Goal: Task Accomplishment & Management: Manage account settings

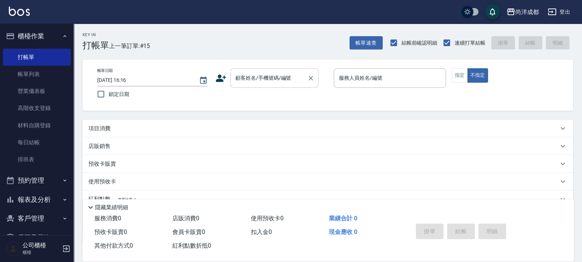
click at [302, 70] on div "顧客姓名/手機號碼/編號" at bounding box center [274, 78] width 88 height 20
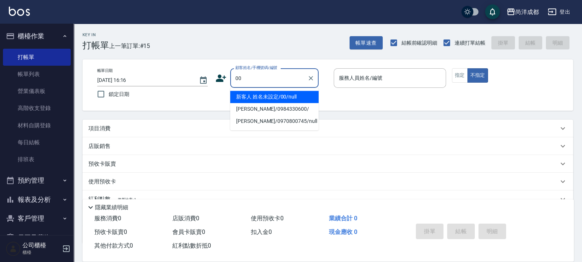
type input "新客人 姓名未設定/00/null"
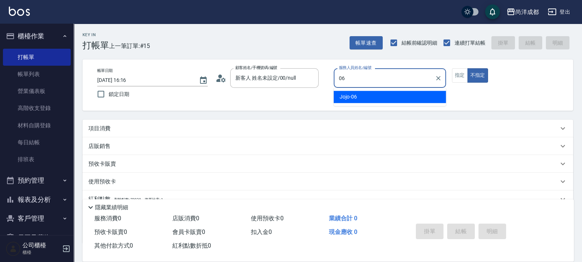
type input "Jojo-06"
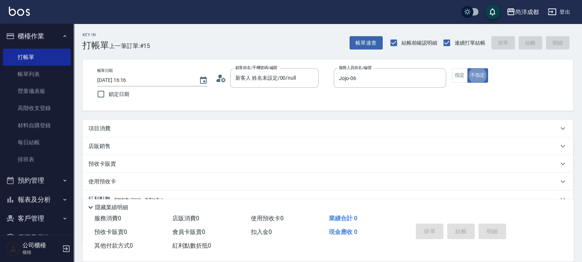
type button "false"
click at [468, 68] on button "不指定" at bounding box center [478, 75] width 21 height 14
click at [451, 73] on div "帳單日期 [DATE] 16:16 鎖定日期 顧客姓名/手機號碼/編號 新客人 姓名未設定/00/null 顧客姓名/手機號碼/編號 服務人員姓名/編號 Jo…" at bounding box center [327, 85] width 473 height 34
click at [460, 70] on button "指定" at bounding box center [460, 75] width 16 height 14
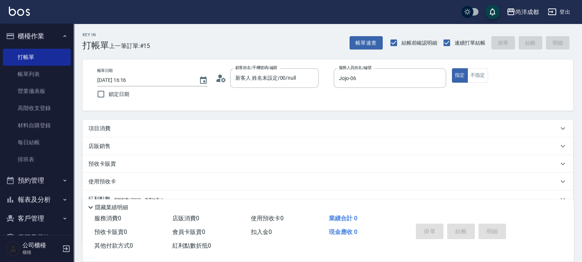
click at [95, 130] on p "項目消費" at bounding box center [99, 129] width 22 height 8
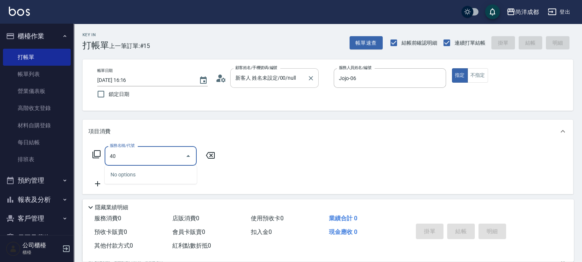
type input "401"
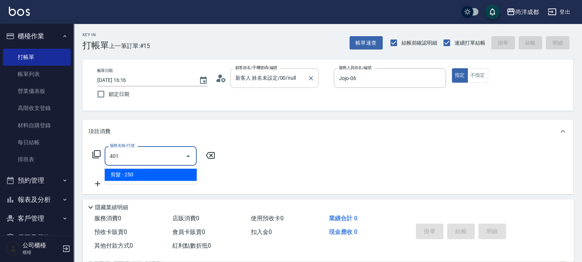
type input "20"
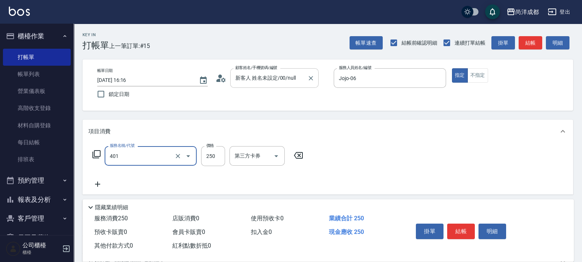
type input "剪髮(401)"
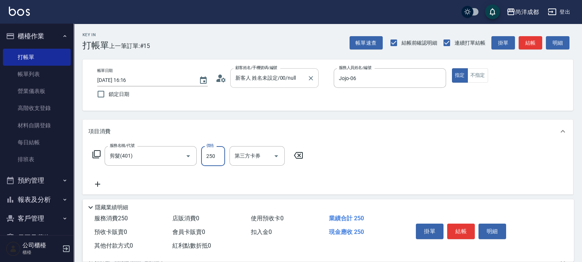
type input "0"
type input "80"
type input "800"
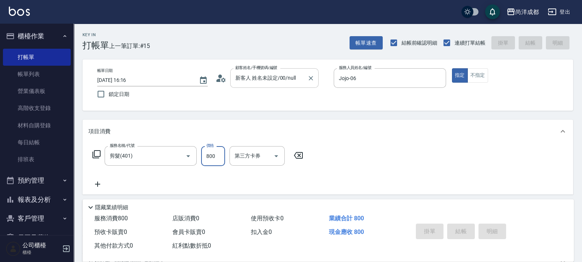
type input "[DATE] 18:29"
type input "0"
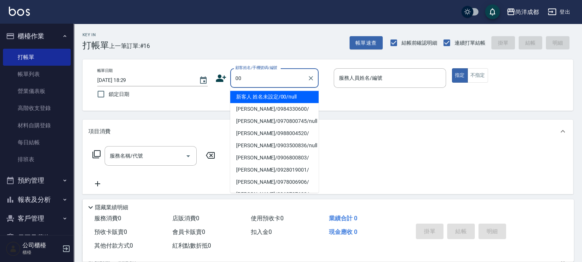
type input "新客人 姓名未設定/00/null"
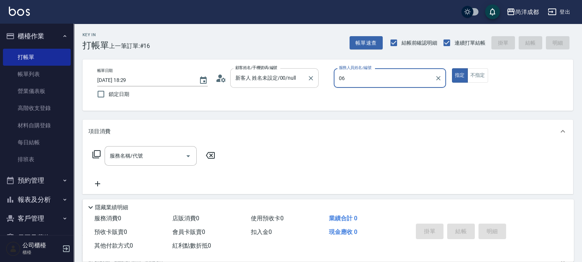
type input "Jojo-06"
type button "true"
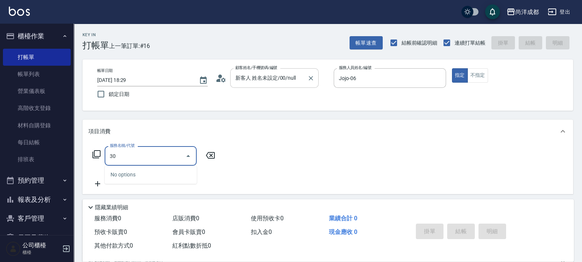
type input "301"
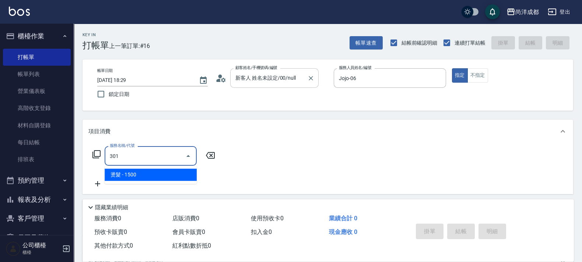
type input "150"
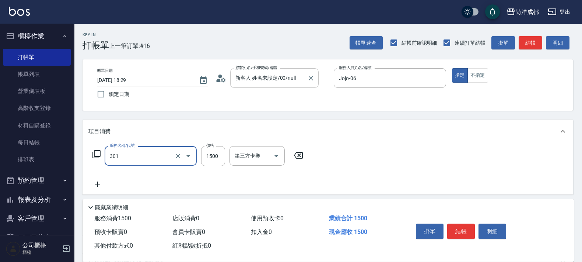
type input "燙髮(301)"
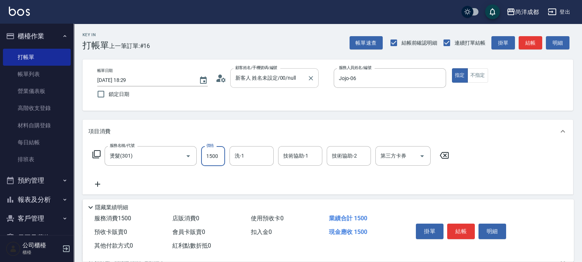
type input "4"
type input "0"
type input "40"
type input "4000"
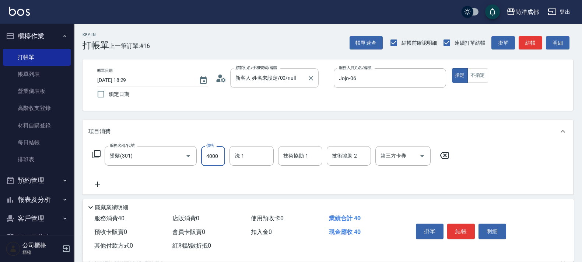
type input "400"
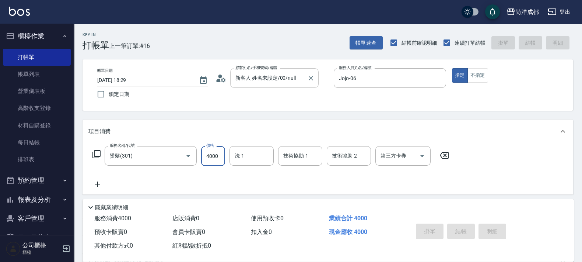
type input "0"
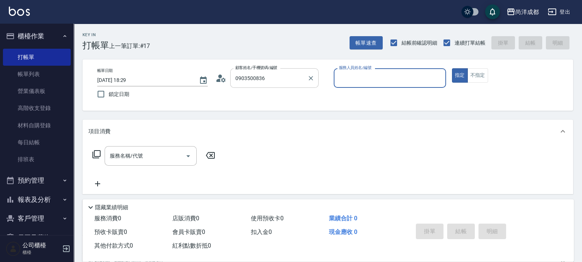
type input "[PERSON_NAME]/0903500836/null"
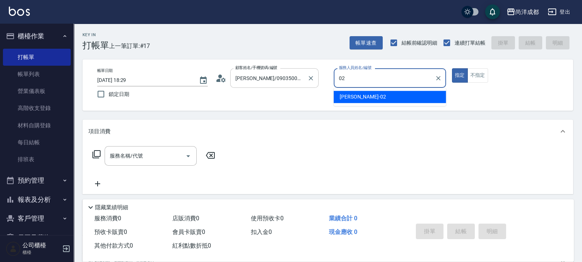
type input "Lance-02"
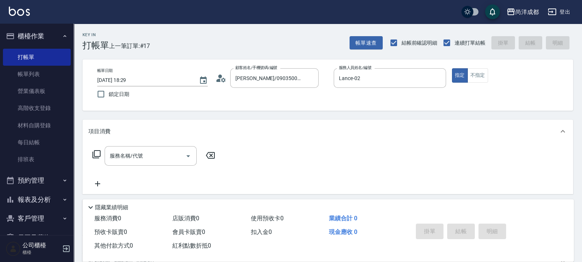
click at [223, 71] on div "顧客姓名/手機號碼/編號 [PERSON_NAME]/0903500836/null 顧客姓名/手機號碼/編號" at bounding box center [272, 78] width 112 height 20
click at [227, 76] on div "顧客姓名/手機號碼/編號 [PERSON_NAME]/0903500836/null 顧客姓名/手機號碼/編號" at bounding box center [272, 78] width 112 height 20
click at [225, 78] on icon at bounding box center [221, 78] width 11 height 11
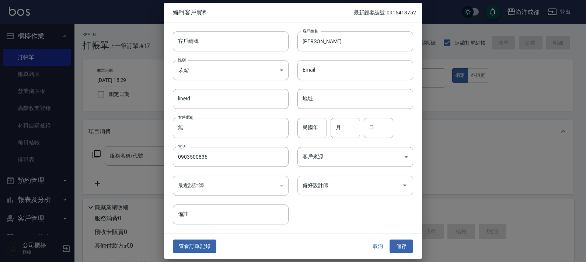
click at [331, 184] on input "偏好設計師" at bounding box center [350, 185] width 98 height 13
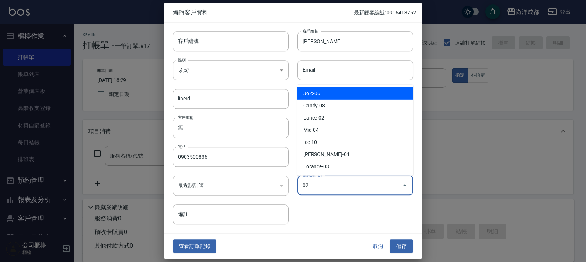
type input "[PERSON_NAME]"
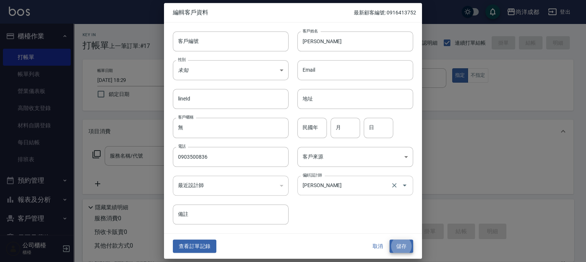
click at [390, 239] on button "儲存" at bounding box center [402, 246] width 24 height 14
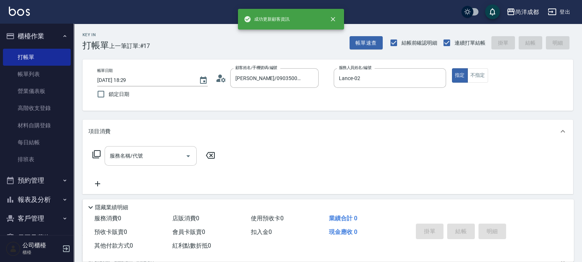
click at [163, 165] on div "服務名稱/代號" at bounding box center [151, 156] width 92 height 20
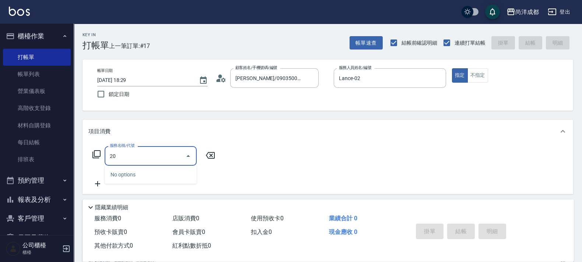
type input "201"
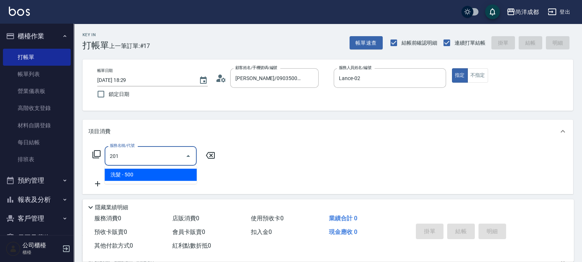
type input "50"
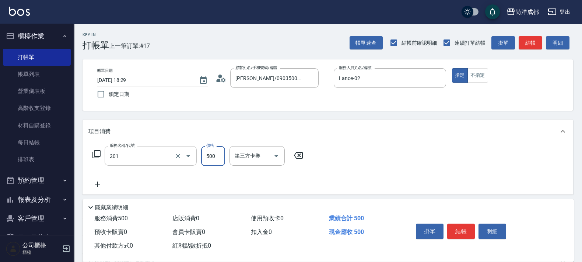
type input "洗髮(201)"
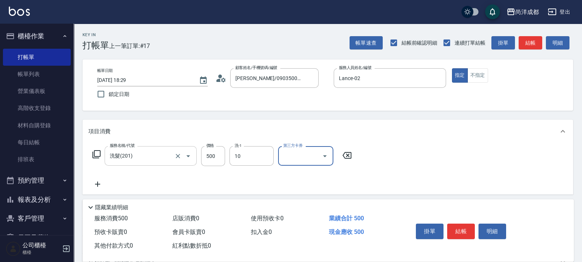
type input "Ice-10"
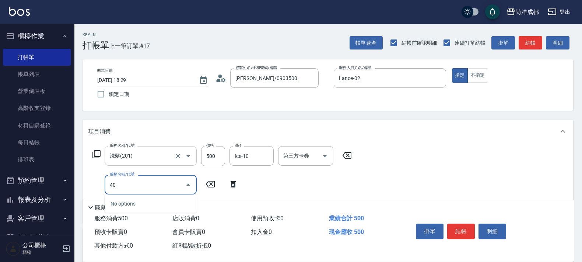
type input "401"
type input "70"
type input "剪髮(401)"
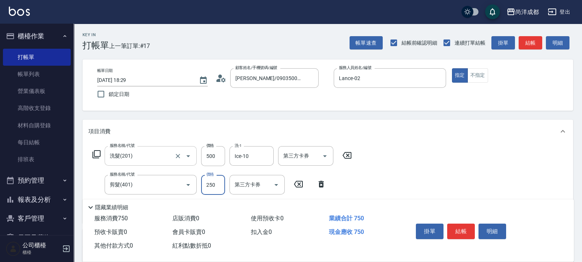
type input "50"
type input "100"
type input "500"
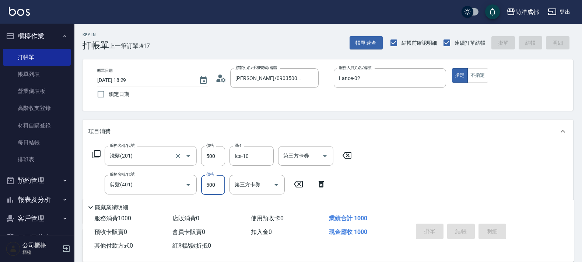
type input "[DATE] 18:30"
type input "0"
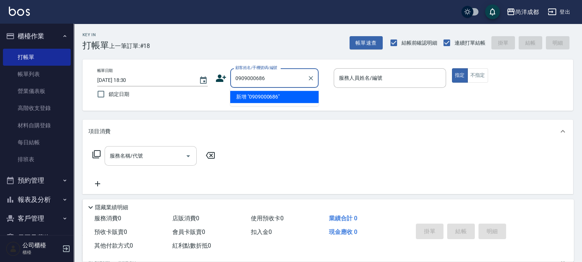
type input "0909000686"
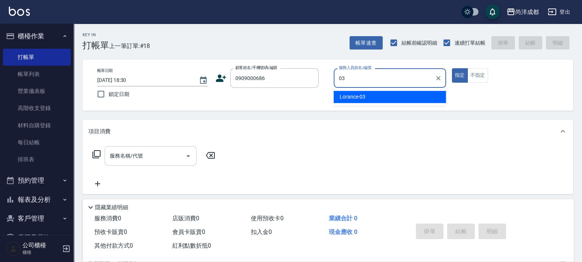
type input "Lorance-03"
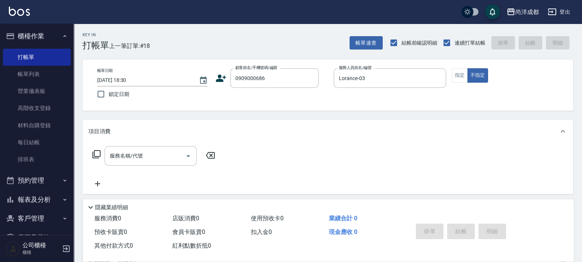
click at [219, 85] on div "顧客姓名/手機號碼/編號 0909000686 顧客姓名/手機號碼/編號" at bounding box center [272, 78] width 112 height 20
click at [223, 78] on icon at bounding box center [221, 78] width 11 height 11
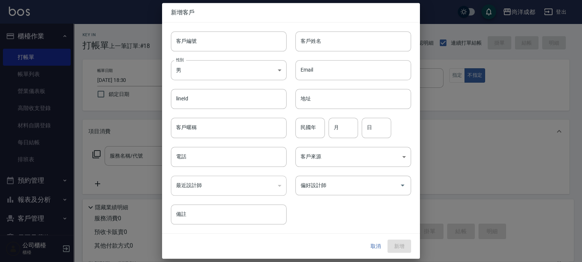
type input "0909000686"
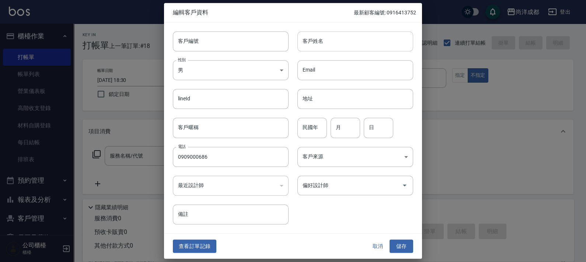
click at [350, 45] on input "客戶姓名" at bounding box center [355, 41] width 116 height 20
type input "江環維"
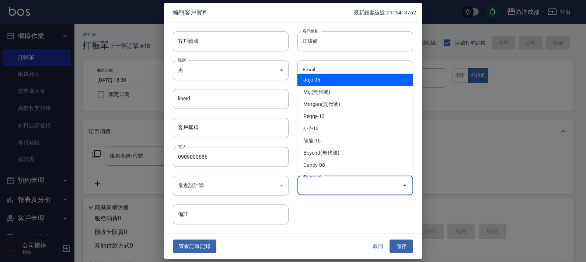
click at [365, 188] on input "偏好設計師" at bounding box center [350, 185] width 98 height 13
type input "Jojo"
click at [364, 230] on div "客戶編號 客戶編號 客戶姓名 江環維 客戶姓名 性別 男 [DEMOGRAPHIC_DATA] 性別 Email Email lineId lineId 地址…" at bounding box center [293, 127] width 258 height 210
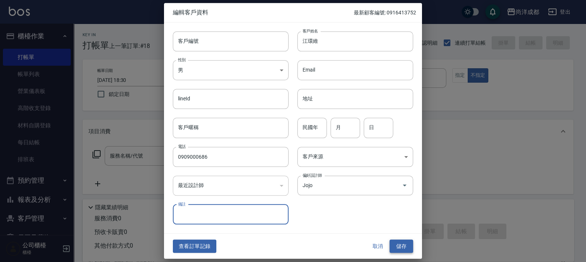
click at [409, 243] on button "儲存" at bounding box center [402, 246] width 24 height 14
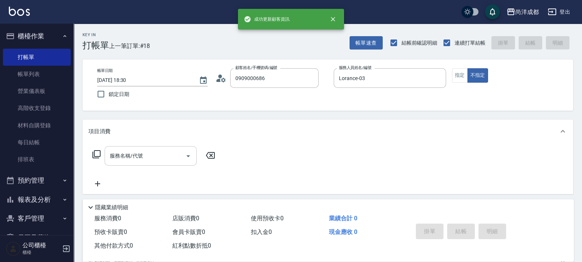
click at [179, 161] on input "服務名稱/代號" at bounding box center [145, 155] width 74 height 13
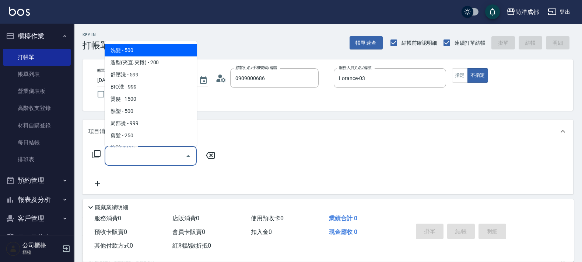
click at [223, 78] on icon at bounding box center [223, 79] width 4 height 4
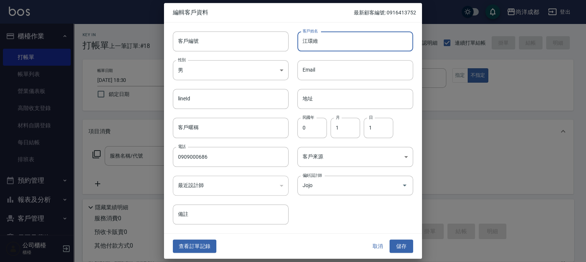
click at [329, 41] on input "江環維" at bounding box center [355, 41] width 116 height 20
click at [375, 245] on button "取消" at bounding box center [378, 246] width 24 height 14
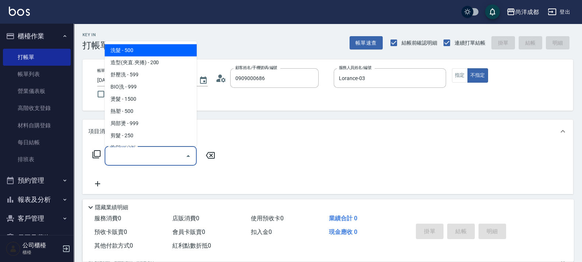
click at [124, 158] on input "服務名稱/代號" at bounding box center [145, 155] width 74 height 13
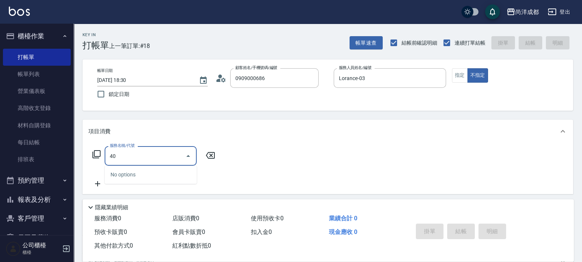
type input "401"
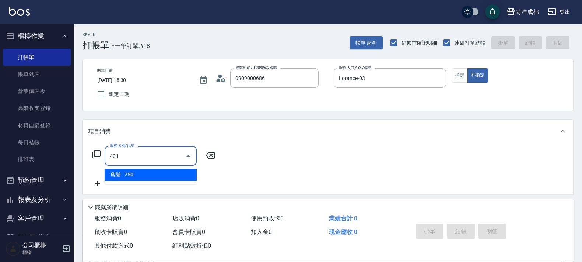
type input "20"
type input "剪髮(401)"
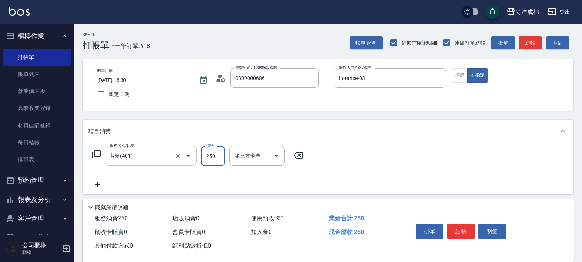
type input "0"
type input "80"
type input "800"
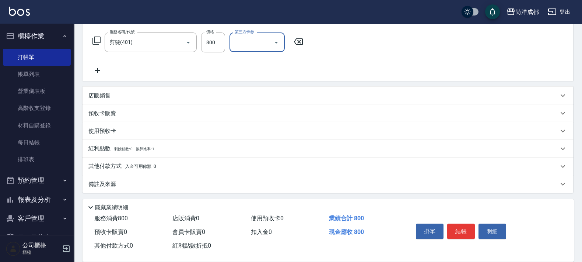
scroll to position [114, 0]
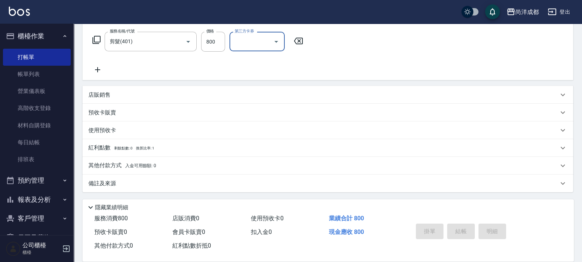
type input "[DATE] 18:31"
type input "0"
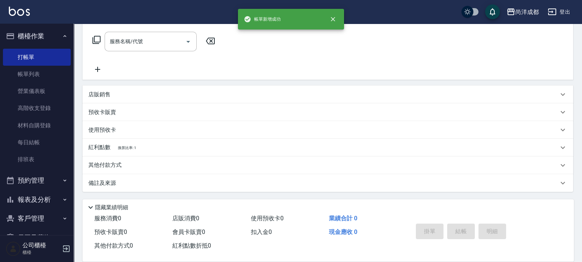
scroll to position [0, 0]
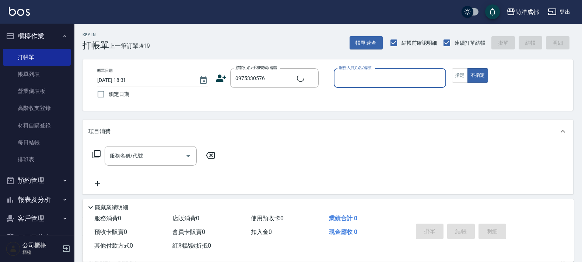
type input "門雨農/0975330576/"
type input "[PERSON_NAME]-01"
click at [468, 68] on button "不指定" at bounding box center [478, 75] width 21 height 14
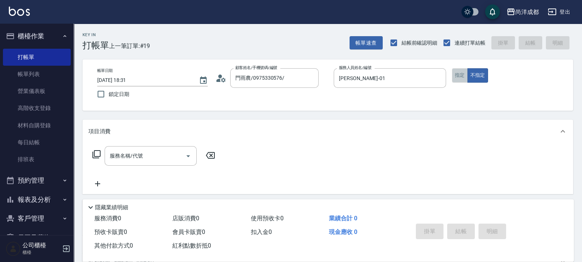
click at [459, 71] on button "指定" at bounding box center [460, 75] width 16 height 14
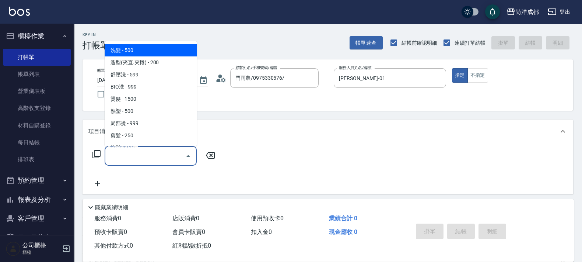
click at [163, 148] on div "服務名稱/代號" at bounding box center [151, 156] width 92 height 20
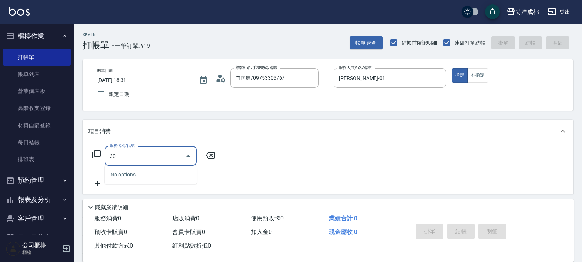
type input "301"
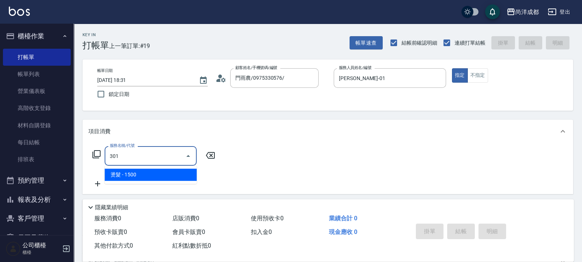
type input "150"
type input "燙髮(301)"
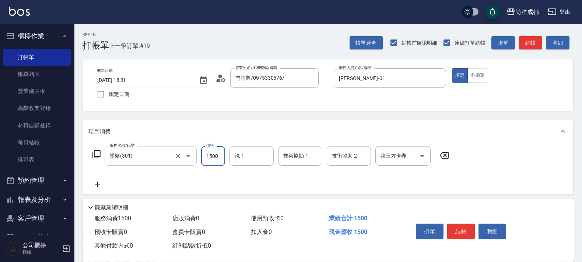
type input "3"
type input "0"
type input "309"
type input "300"
type input "3096"
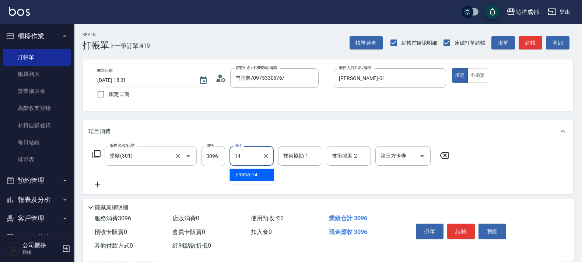
type input "Emma-14"
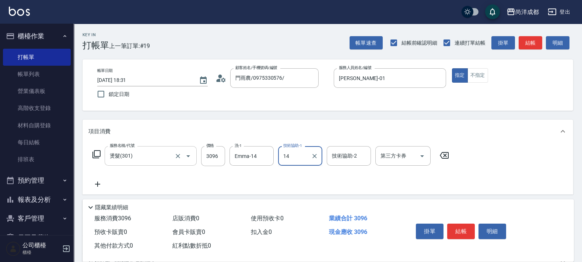
type input "Emma-14"
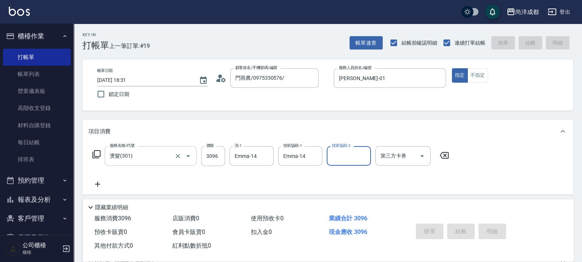
type input "[DATE] 18:32"
type input "0"
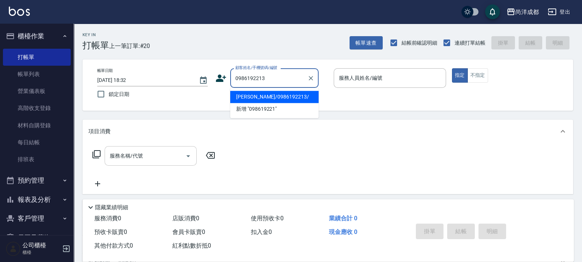
type input "[PERSON_NAME]/0986192213/"
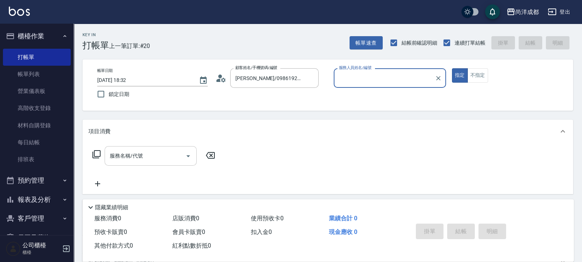
type input "Candy-08"
click at [452, 68] on button "指定" at bounding box center [460, 75] width 16 height 14
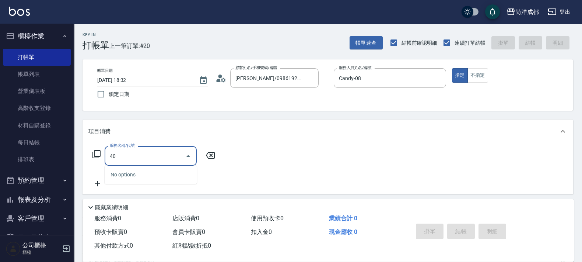
type input "401"
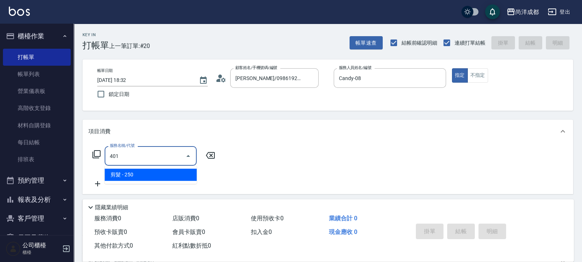
type input "20"
type input "剪髮(401)"
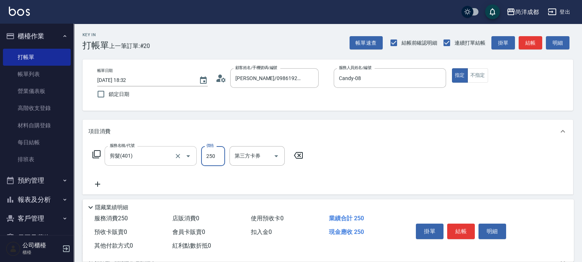
type input "2"
type input "0"
type input "280"
type input "20"
type input "280"
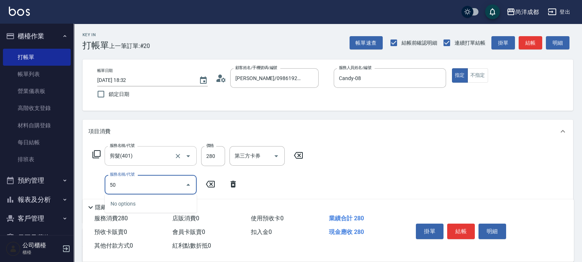
type input "501"
type input "120"
type input "染髮(501)"
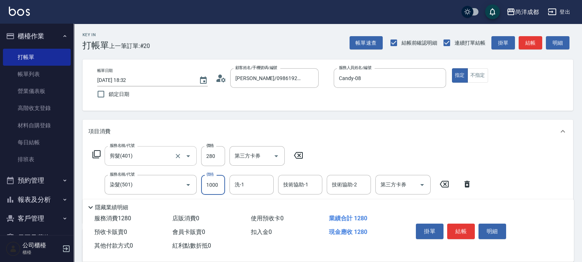
type input "1"
type input "20"
type input "119"
type input "140"
type input "1199"
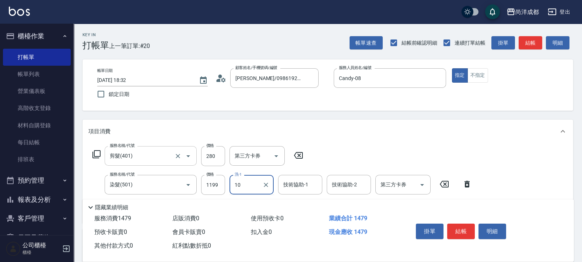
type input "Ice-10"
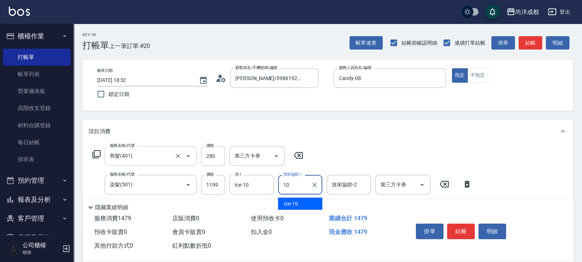
type input "Ice-10"
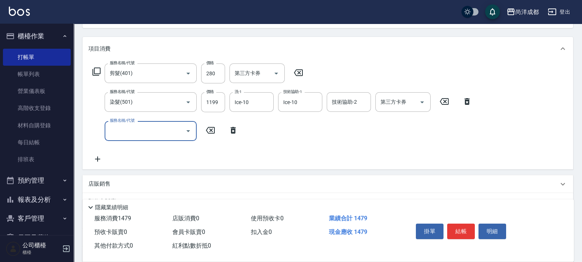
scroll to position [138, 0]
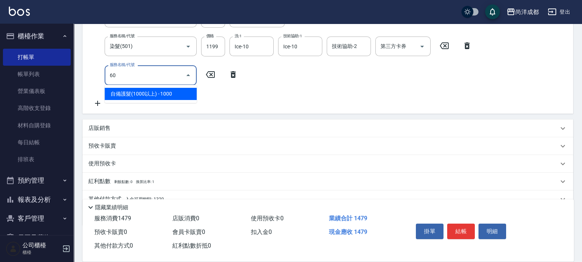
type input "601"
type input "240"
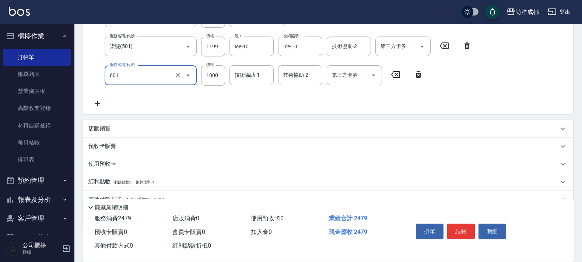
type input "自備護髮(1000以上)(601)"
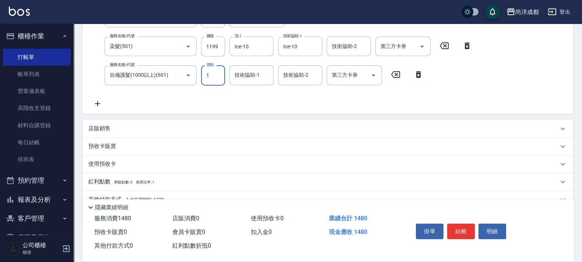
type input "140"
type input "13"
type input "160"
type input "1320"
type input "270"
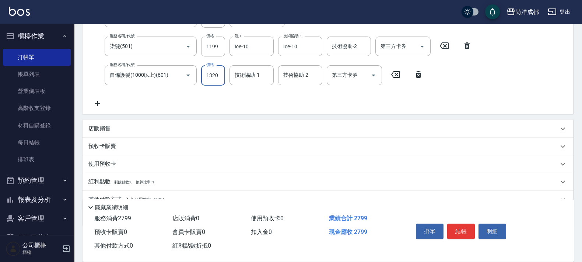
type input "1320"
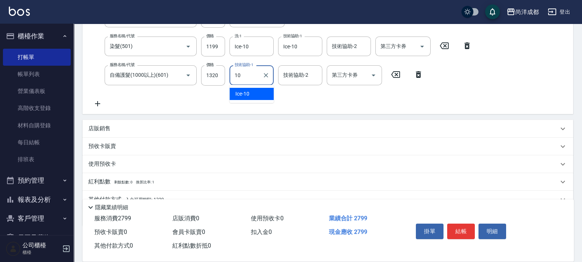
type input "Ice-10"
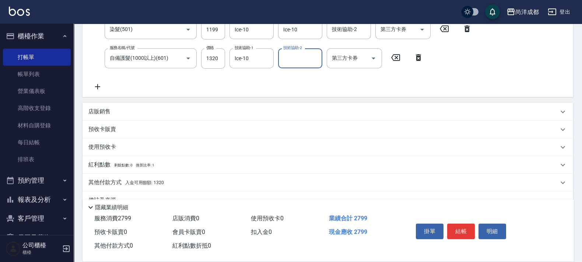
scroll to position [172, 0]
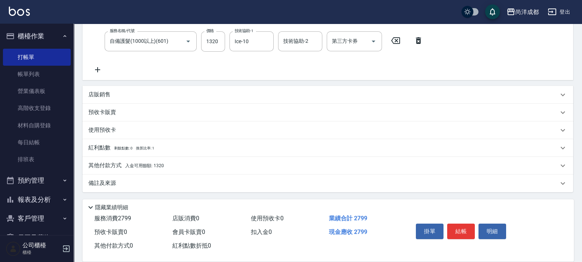
click at [156, 159] on div "其他付款方式 入金可用餘額: 1320" at bounding box center [328, 166] width 491 height 18
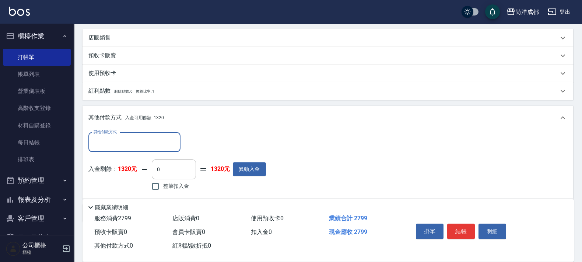
scroll to position [259, 0]
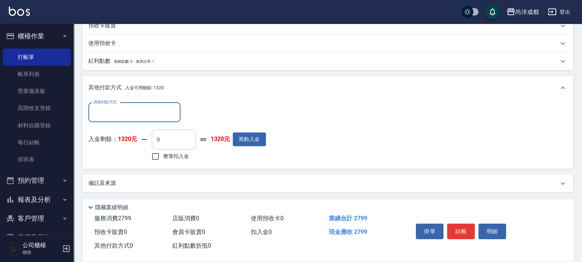
click at [183, 138] on input "0" at bounding box center [174, 139] width 44 height 20
type input "113"
type input "260"
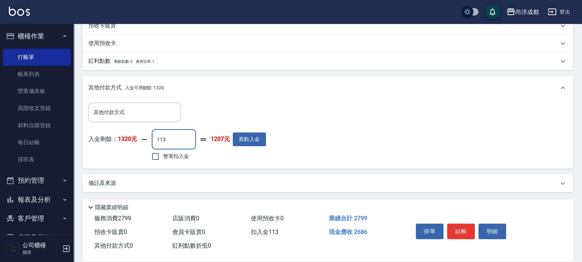
type input "1132"
type input "160"
type input "132"
type input "140"
type input "1320"
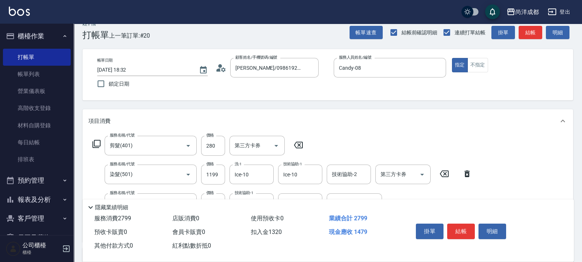
scroll to position [0, 0]
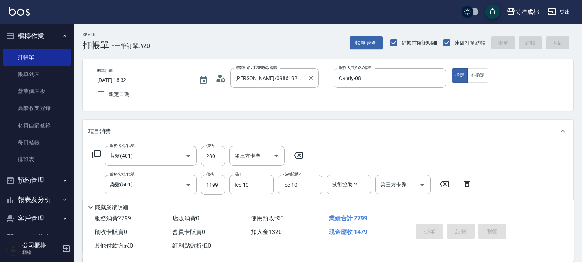
type input "[DATE] 18:33"
type input "0"
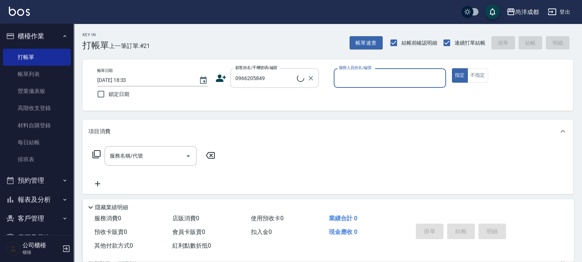
type input "[PERSON_NAME]/0966205849/"
type input "Lance-02"
click at [452, 68] on button "指定" at bounding box center [460, 75] width 16 height 14
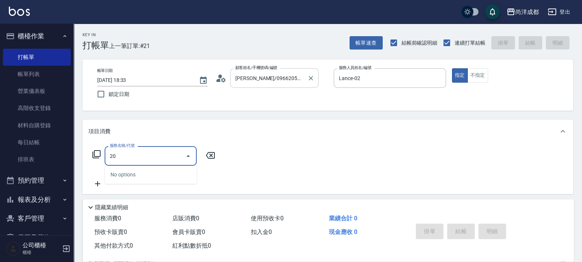
type input "201"
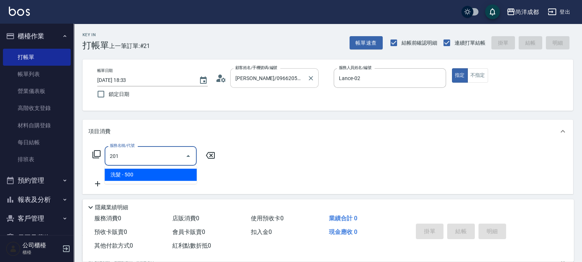
type input "50"
type input "洗髮(201)"
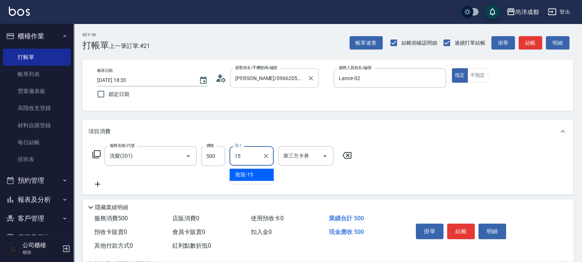
type input "龍龍-15"
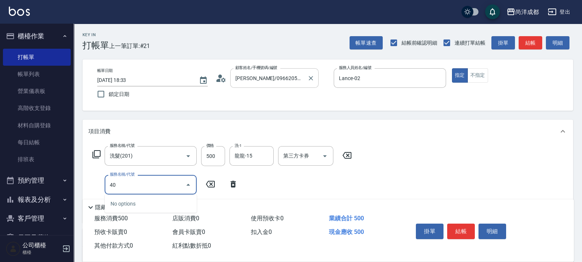
type input "401"
type input "70"
type input "剪髮(401)"
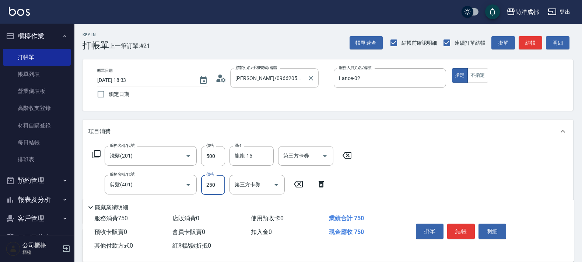
type input "2"
type input "50"
type input "284"
type input "70"
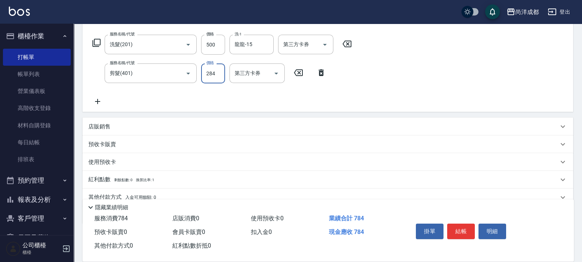
scroll to position [97, 0]
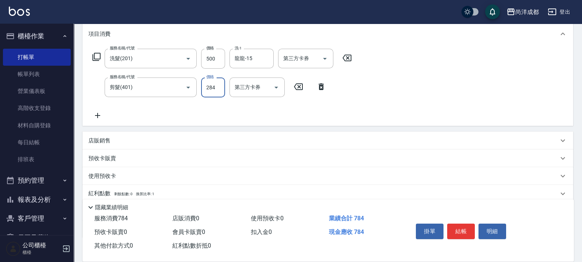
type input "28"
type input "50"
type input "38"
type input "80"
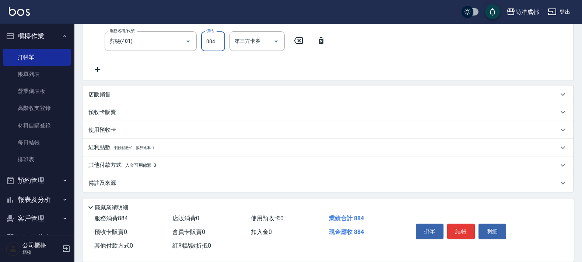
type input "384"
click at [136, 166] on span "入金可用餘額: 0" at bounding box center [140, 165] width 31 height 5
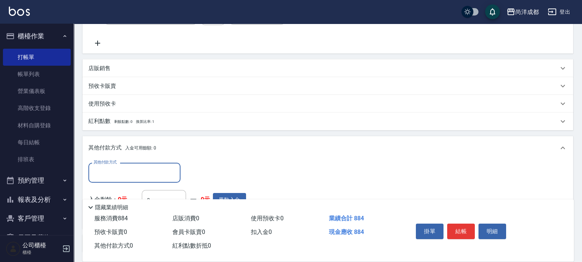
scroll to position [230, 0]
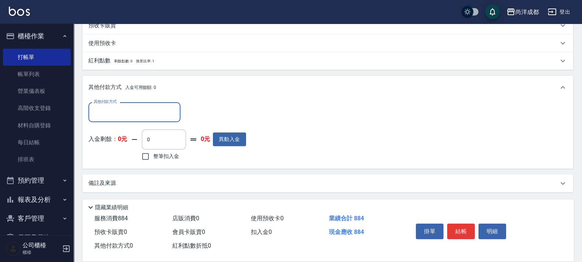
click at [151, 119] on div "其他付款方式" at bounding box center [134, 112] width 92 height 20
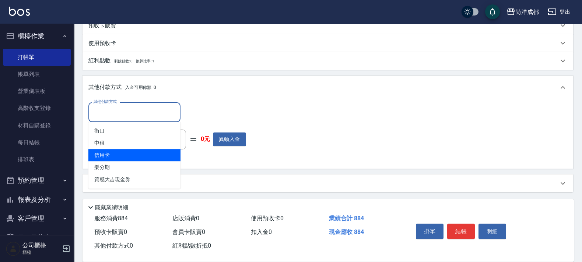
click at [147, 153] on span "信用卡" at bounding box center [134, 155] width 92 height 12
type input "信用卡"
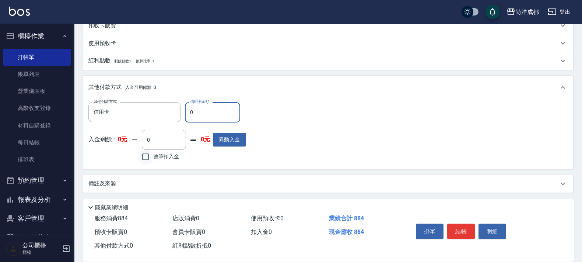
type input "88"
type input "0"
type input "884"
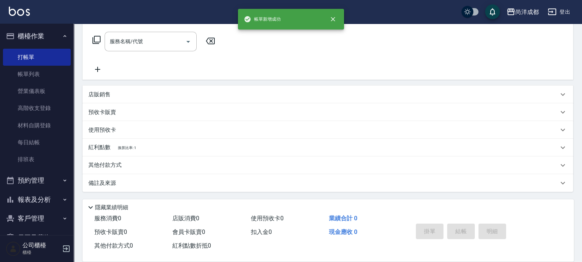
scroll to position [0, 0]
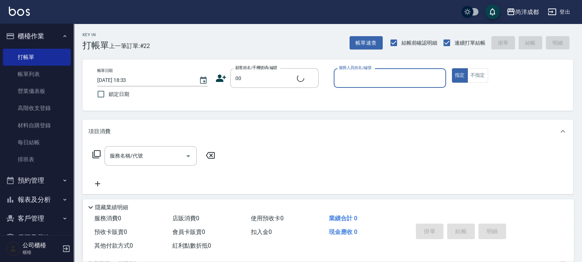
type input "新客人 姓名未設定/00/null"
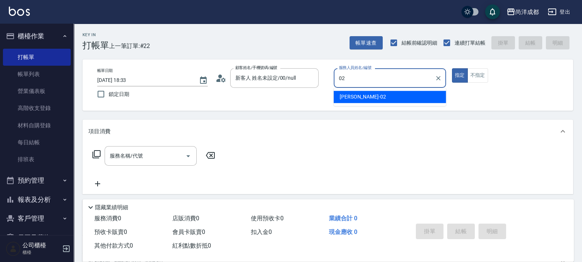
type input "Lance-02"
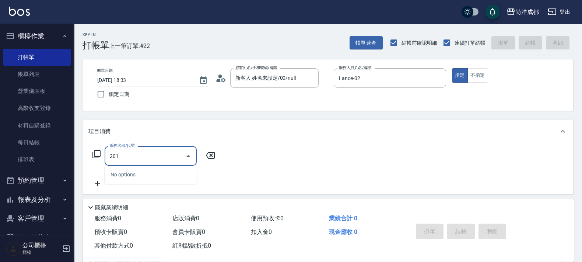
type input "洗髮(201)"
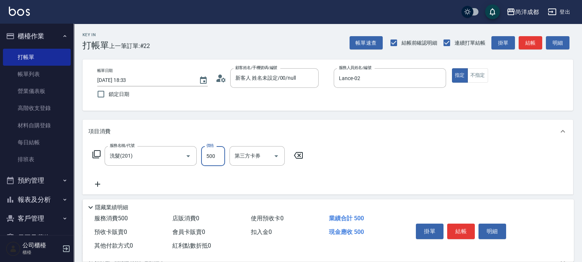
type input "0"
type input "49"
type input "40"
type input "491"
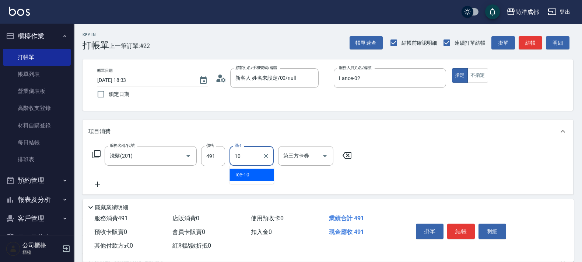
type input "Ice-10"
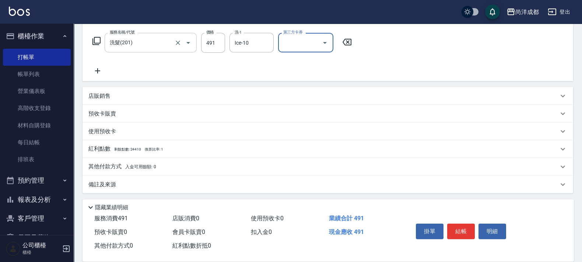
scroll to position [114, 0]
click at [131, 170] on div "其他付款方式 入金可用餘額: 0" at bounding box center [328, 166] width 491 height 18
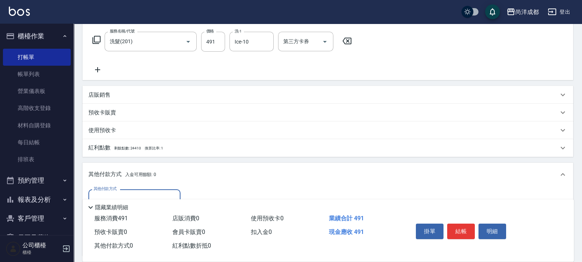
scroll to position [201, 0]
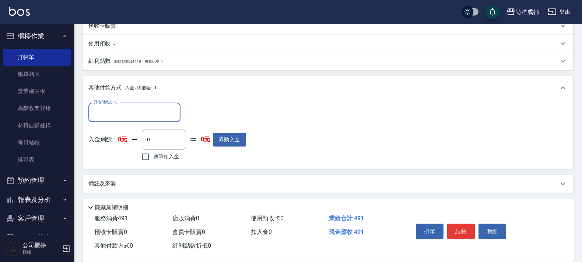
click at [133, 112] on input "其他付款方式" at bounding box center [134, 112] width 85 height 13
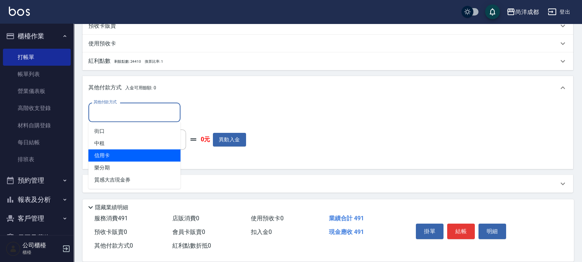
click at [111, 154] on span "信用卡" at bounding box center [134, 155] width 92 height 12
type input "信用卡"
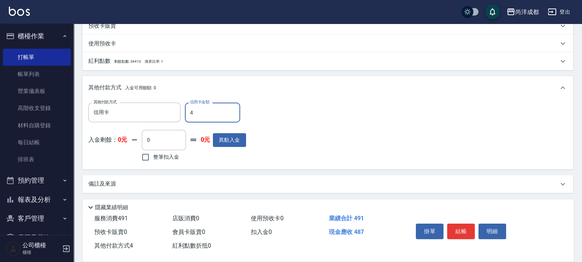
type input "49"
type input "0"
type input "491"
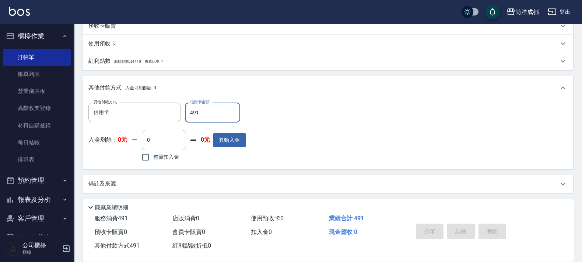
type input "[DATE] 18:34"
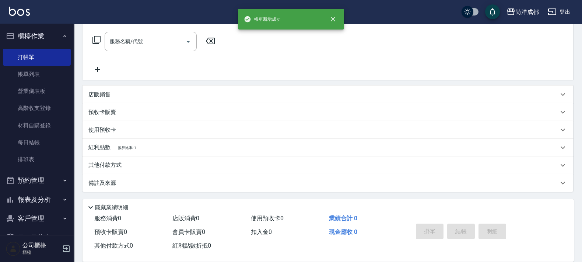
scroll to position [0, 0]
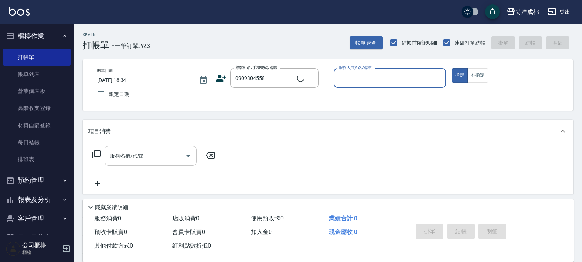
type input "[PERSON_NAME]/0909304558/null"
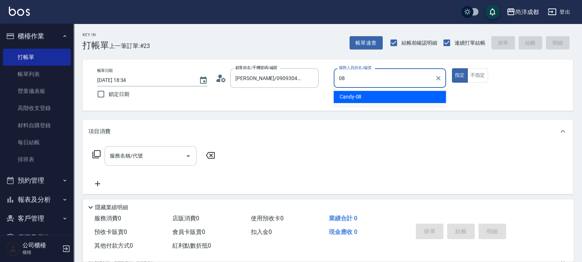
type input "Candy-08"
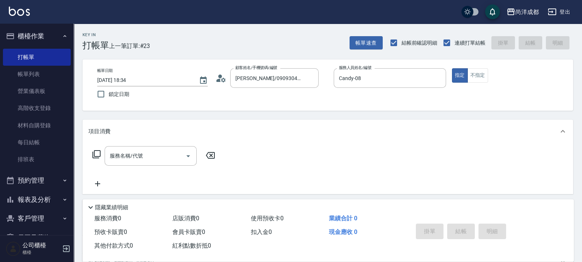
click at [222, 83] on icon at bounding box center [221, 78] width 11 height 11
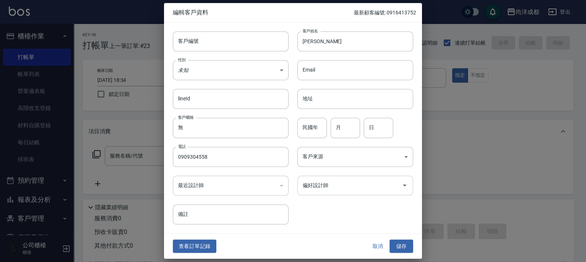
click at [317, 193] on div "偏好設計師" at bounding box center [355, 185] width 116 height 20
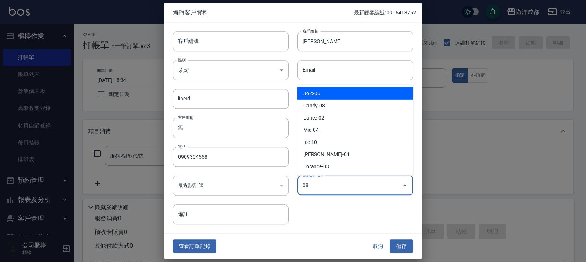
type input "Candy"
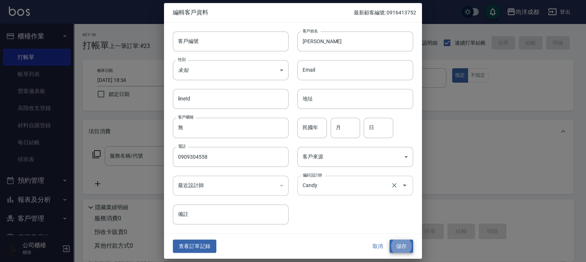
click at [390, 239] on button "儲存" at bounding box center [402, 246] width 24 height 14
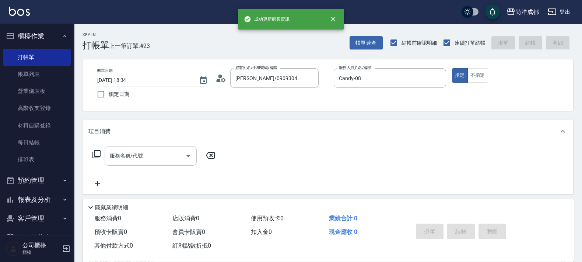
click at [181, 165] on div "服務名稱/代號" at bounding box center [151, 156] width 92 height 20
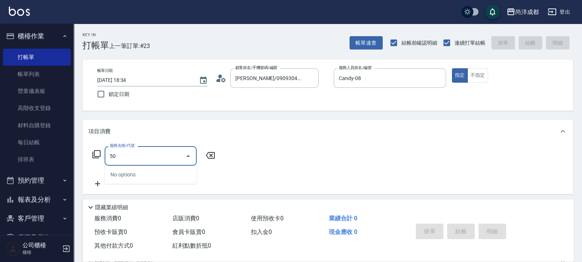
type input "501"
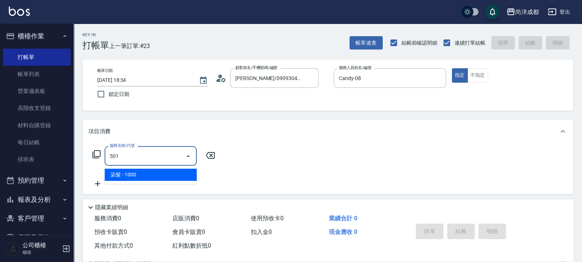
type input "100"
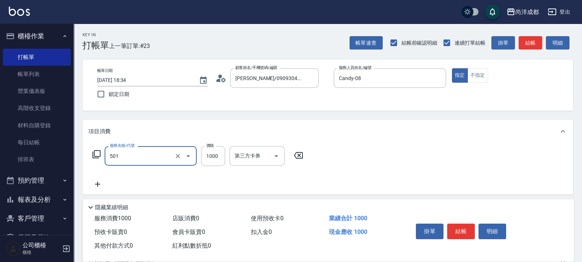
type input "染髮(501)"
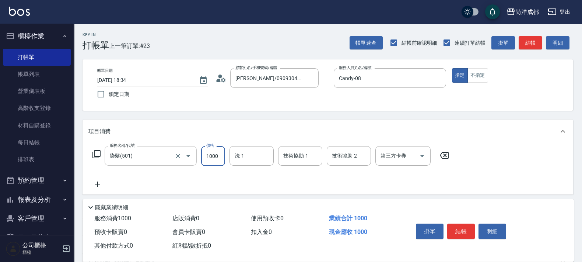
type input "1"
type input "0"
type input "16"
type input "10"
type input "1648"
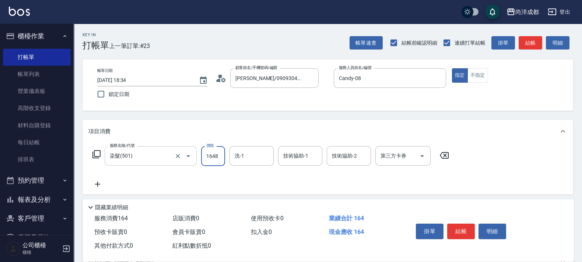
type input "160"
type input "1648"
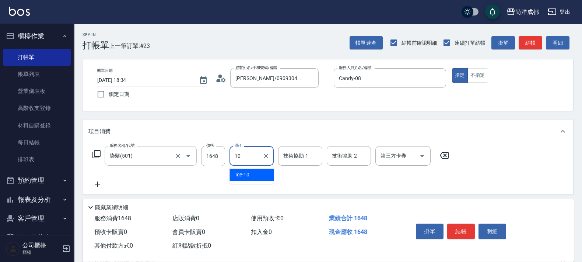
type input "Ice-10"
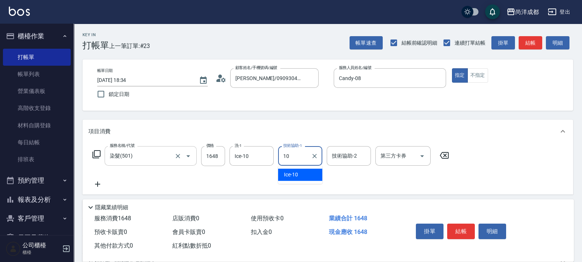
type input "Ice-10"
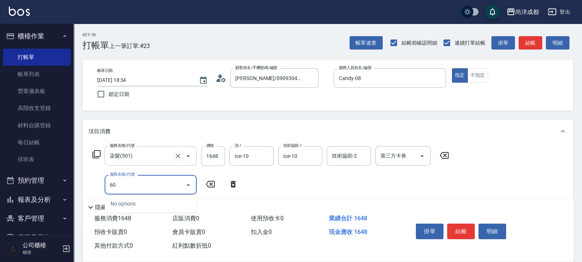
type input "601"
type input "260"
type input "自備護髮(1000以上)(601)"
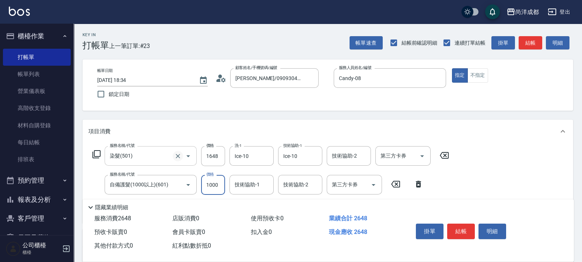
type input "2"
type input "160"
type input "20"
type input "180"
type input "2000"
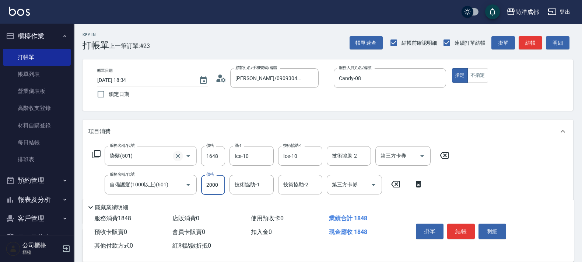
type input "360"
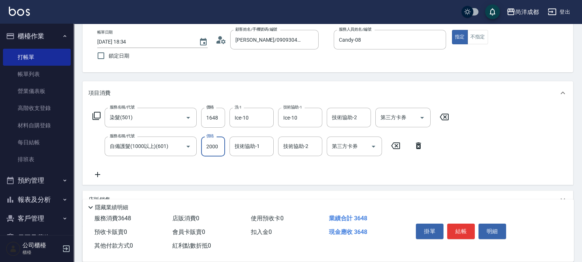
scroll to position [92, 0]
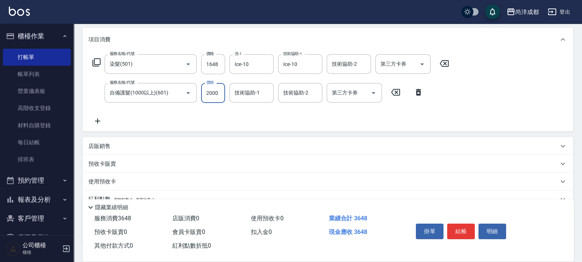
type input "2000"
click at [110, 146] on p "店販銷售" at bounding box center [99, 146] width 22 height 8
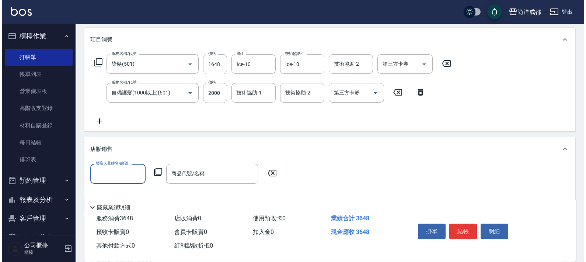
scroll to position [0, 0]
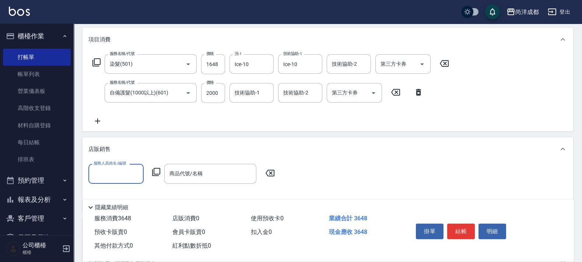
click at [137, 176] on input "服務人員姓名/編號" at bounding box center [116, 173] width 49 height 13
type input "Candy-08"
click at [157, 176] on div "服務人員姓名/編號 Candy-08 服務人員姓名/編號 商品代號/名稱 商品代號/名稱" at bounding box center [183, 174] width 191 height 20
click at [178, 179] on input "商品代號/名稱" at bounding box center [210, 173] width 85 height 13
click at [154, 171] on icon at bounding box center [156, 172] width 8 height 8
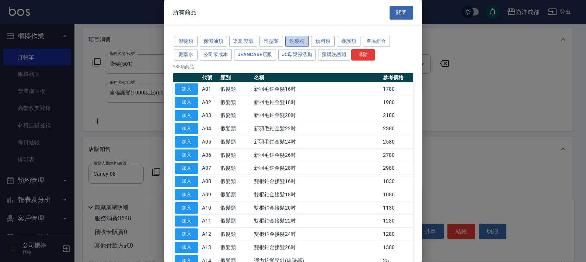
click at [296, 40] on button "洗髮精" at bounding box center [297, 41] width 24 height 11
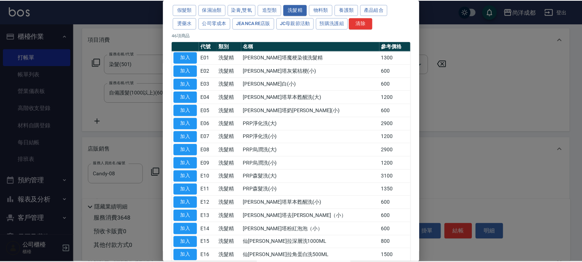
scroll to position [46, 0]
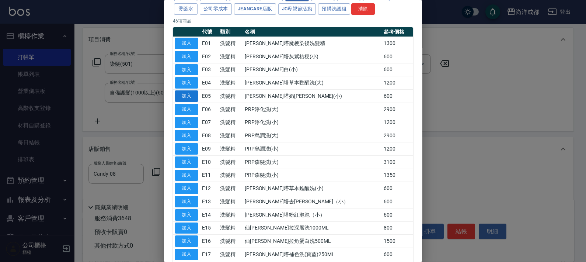
click at [198, 91] on button "加入" at bounding box center [187, 95] width 24 height 11
type input "[PERSON_NAME]塔奶[PERSON_NAME](小)"
type input "420"
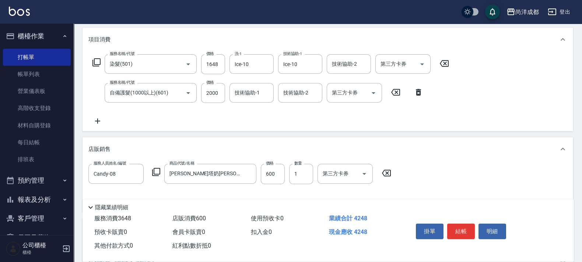
scroll to position [206, 0]
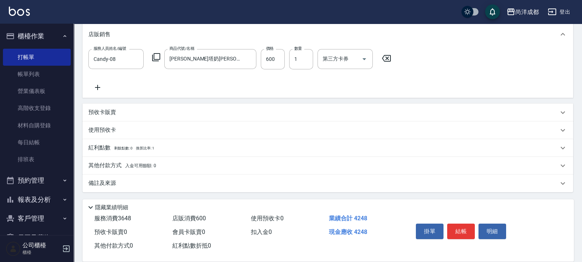
click at [96, 87] on icon at bounding box center [97, 87] width 18 height 9
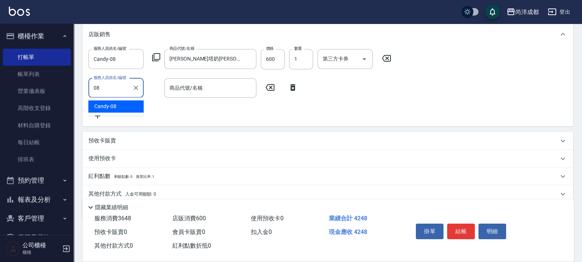
type input "Candy-08"
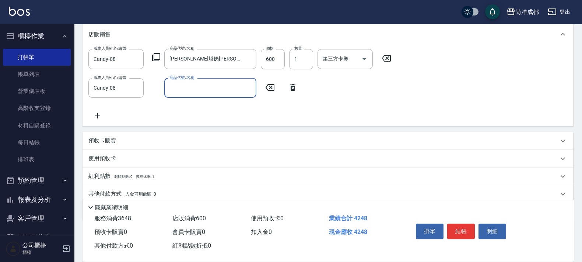
click at [185, 92] on input "商品代號/名稱" at bounding box center [210, 87] width 85 height 13
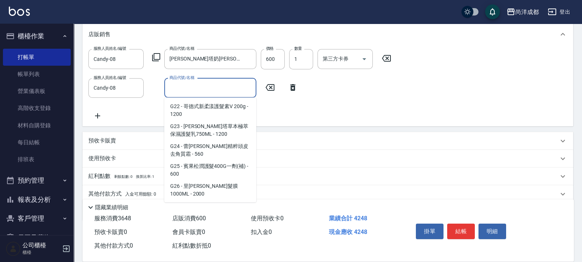
scroll to position [2093, 0]
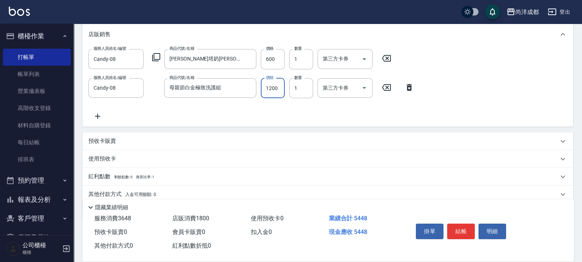
scroll to position [235, 0]
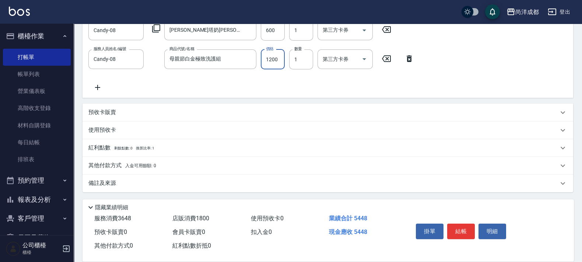
click at [131, 164] on span "入金可用餘額: 0" at bounding box center [140, 165] width 31 height 5
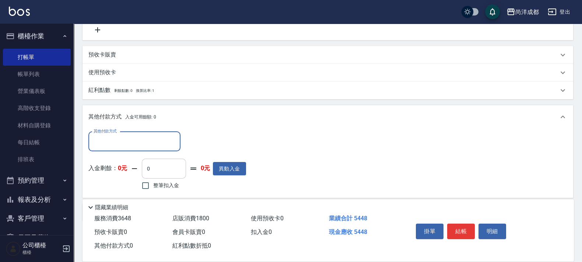
scroll to position [322, 0]
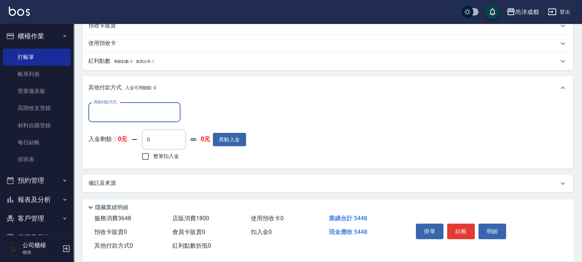
click at [146, 111] on input "其他付款方式" at bounding box center [134, 112] width 85 height 13
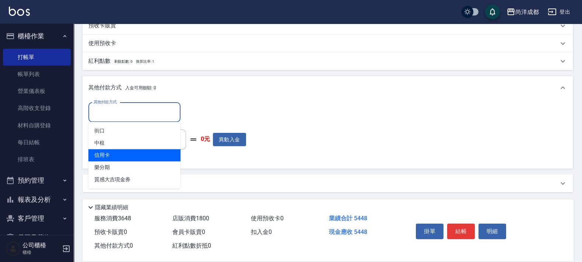
click at [142, 149] on span "信用卡" at bounding box center [134, 155] width 92 height 12
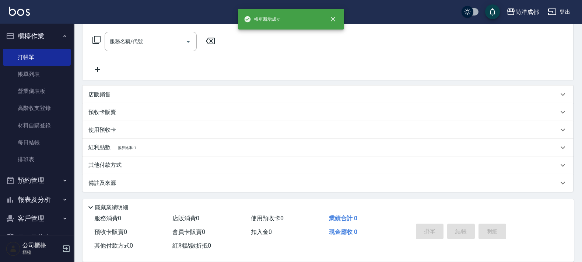
scroll to position [0, 0]
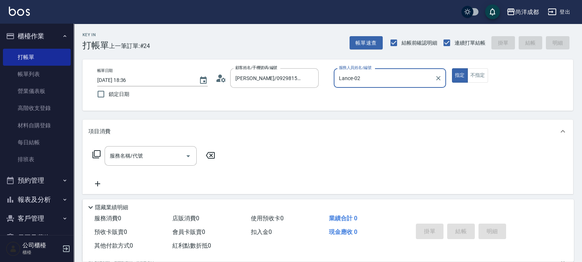
click at [452, 68] on button "指定" at bounding box center [460, 75] width 16 height 14
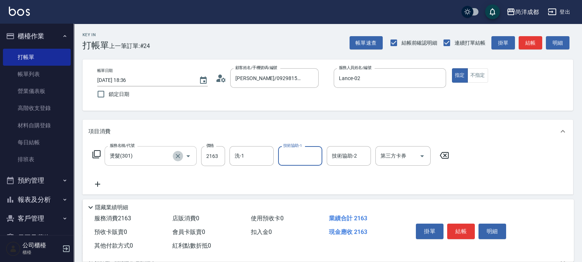
click at [178, 158] on icon "Clear" at bounding box center [177, 155] width 7 height 7
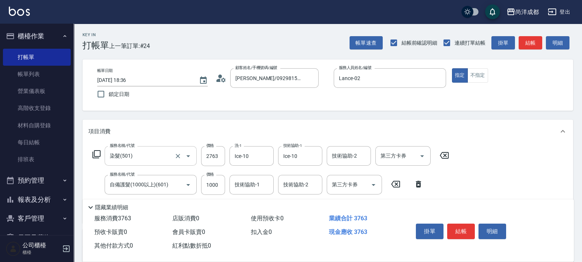
click at [207, 177] on label "價格" at bounding box center [210, 174] width 8 height 6
click at [207, 177] on input "1000" at bounding box center [213, 185] width 24 height 20
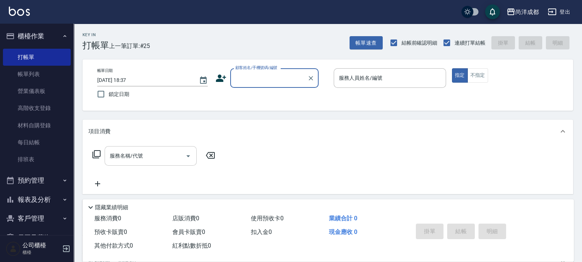
click at [39, 201] on button "報表及分析" at bounding box center [37, 199] width 68 height 19
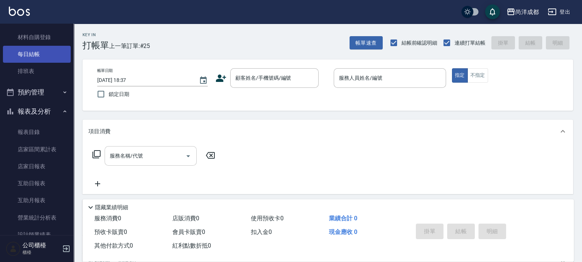
scroll to position [138, 0]
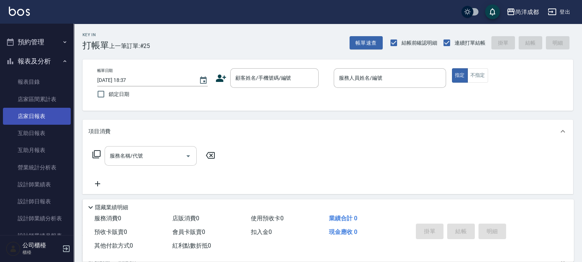
click at [45, 118] on link "店家日報表" at bounding box center [37, 116] width 68 height 17
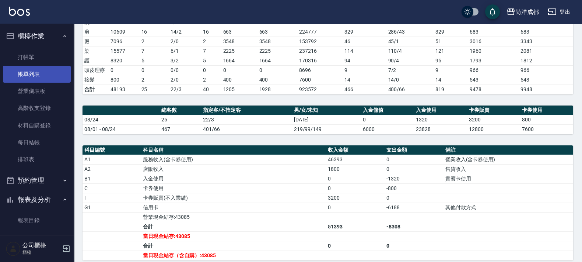
click at [39, 75] on link "帳單列表" at bounding box center [37, 74] width 68 height 17
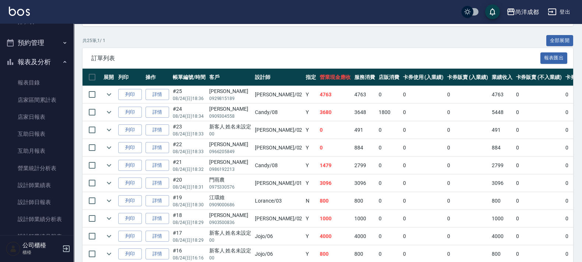
scroll to position [138, 0]
click at [37, 116] on link "店家日報表" at bounding box center [37, 116] width 68 height 17
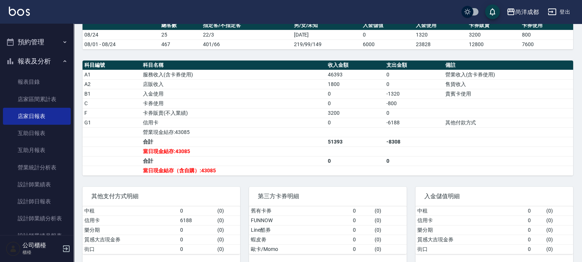
scroll to position [213, 0]
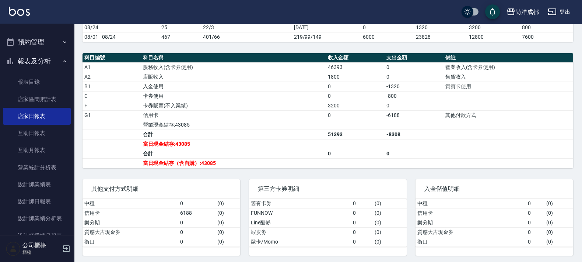
click at [111, 49] on div "尚洋成都 [DATE] 店家日報表 列印時間： [DATE][PHONE_NUMBER]:41 Merchant Daily Report 店家日報表 [DA…" at bounding box center [328, 37] width 509 height 454
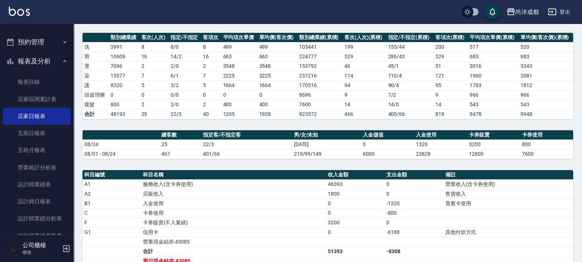
scroll to position [0, 0]
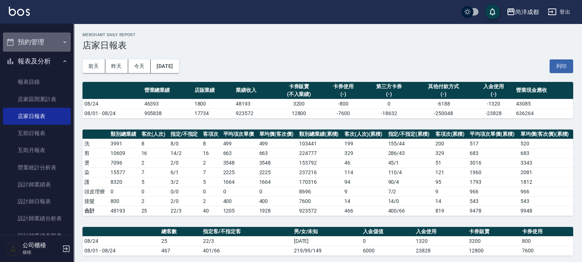
click at [43, 42] on button "預約管理" at bounding box center [37, 41] width 68 height 19
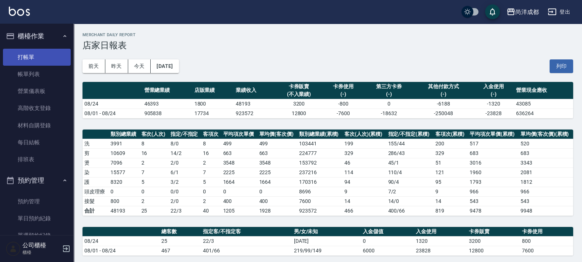
click at [38, 60] on link "打帳單" at bounding box center [37, 57] width 68 height 17
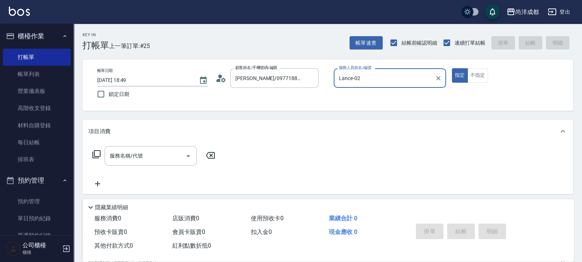
click at [452, 68] on button "指定" at bounding box center [460, 75] width 16 height 14
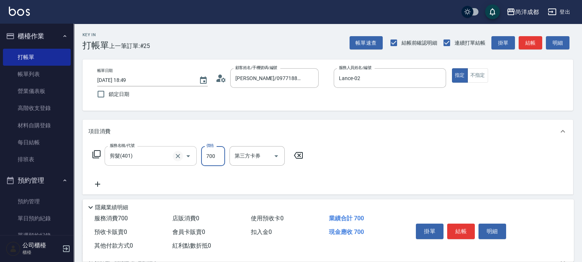
click at [176, 160] on button "Clear" at bounding box center [178, 156] width 10 height 10
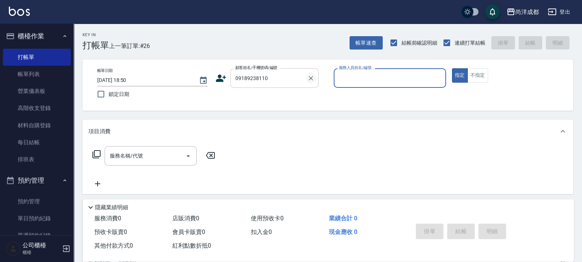
click at [310, 78] on icon "Clear" at bounding box center [311, 78] width 4 height 4
click at [452, 68] on button "指定" at bounding box center [460, 75] width 16 height 14
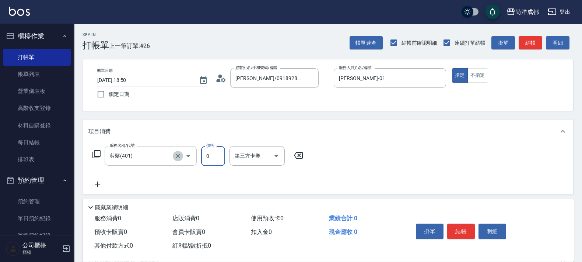
click at [178, 152] on icon "Clear" at bounding box center [177, 155] width 7 height 7
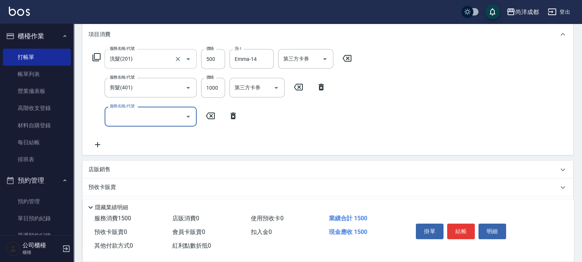
scroll to position [138, 0]
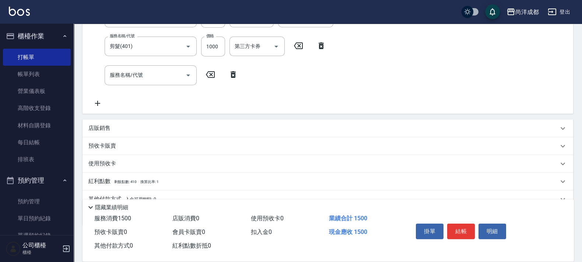
click at [232, 76] on icon at bounding box center [233, 74] width 18 height 9
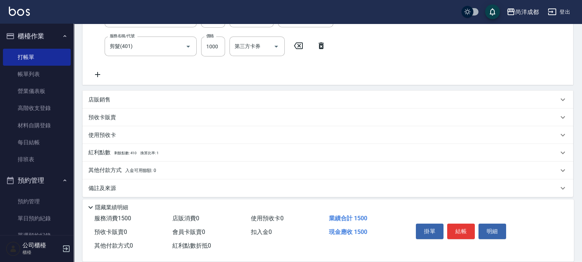
click at [106, 102] on p "店販銷售" at bounding box center [99, 100] width 22 height 8
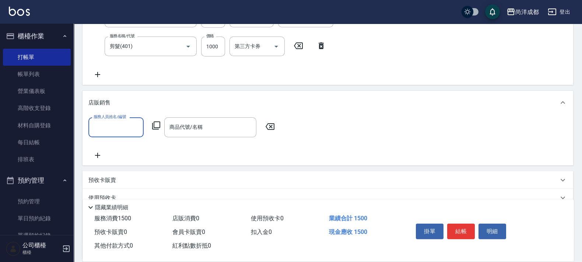
scroll to position [0, 0]
click at [154, 128] on icon at bounding box center [156, 125] width 9 height 9
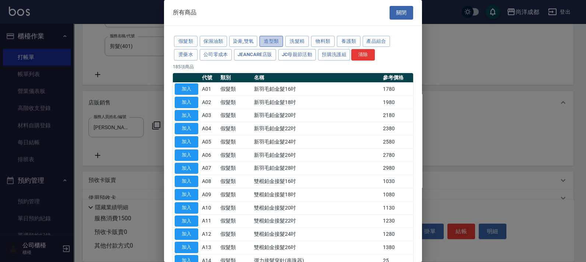
click at [267, 42] on button "造型類" at bounding box center [271, 41] width 24 height 11
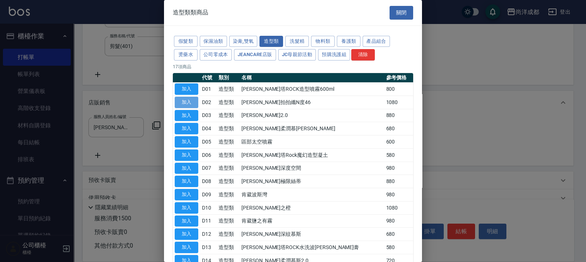
click at [185, 99] on button "加入" at bounding box center [187, 102] width 24 height 11
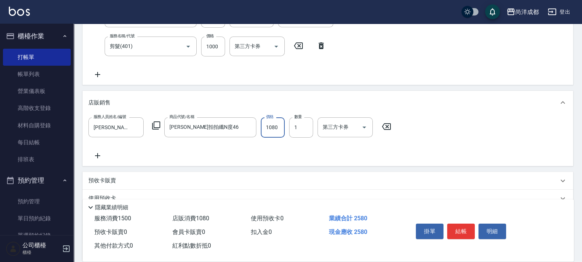
scroll to position [46, 0]
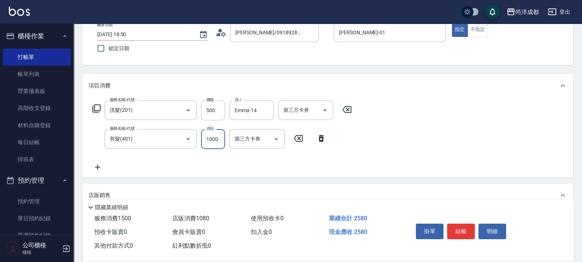
click at [224, 137] on input "1000" at bounding box center [213, 139] width 24 height 20
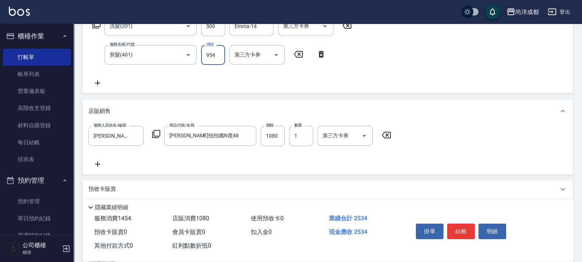
scroll to position [206, 0]
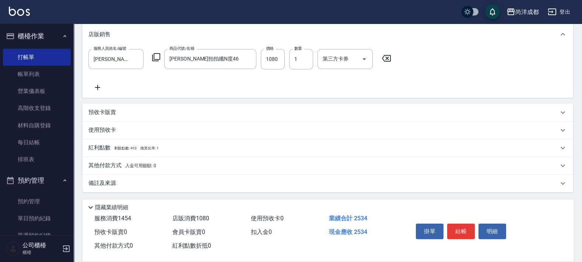
click at [136, 164] on span "入金可用餘額: 0" at bounding box center [140, 165] width 31 height 5
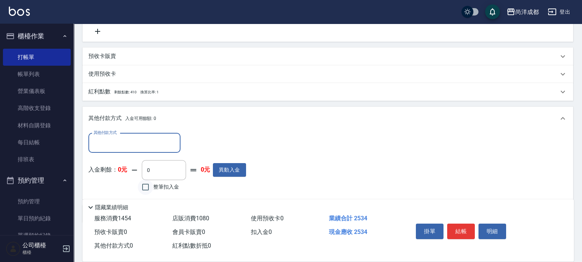
scroll to position [293, 0]
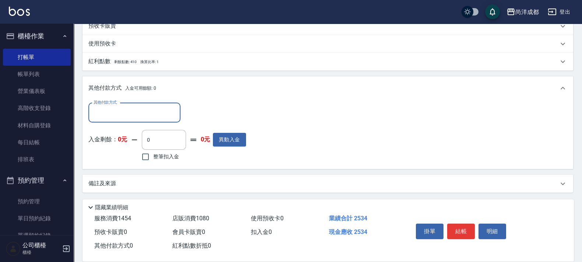
click at [156, 118] on input "其他付款方式" at bounding box center [134, 112] width 85 height 13
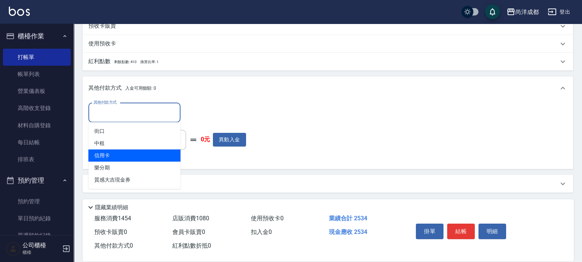
click at [142, 154] on span "信用卡" at bounding box center [134, 155] width 92 height 12
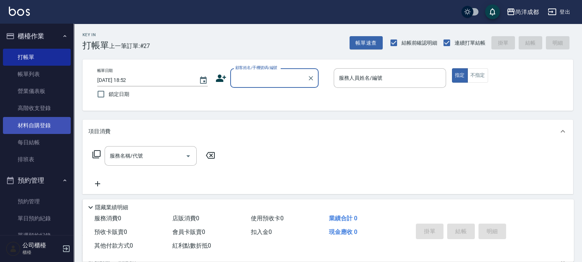
scroll to position [138, 0]
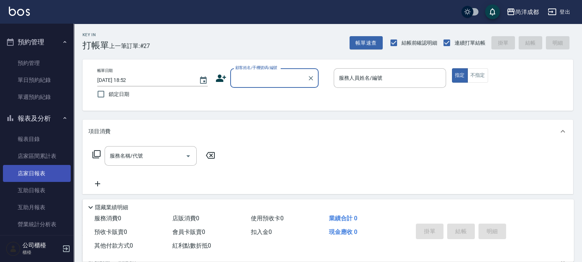
click at [49, 168] on link "店家日報表" at bounding box center [37, 173] width 68 height 17
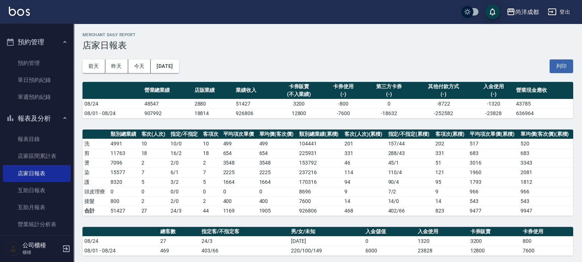
scroll to position [213, 0]
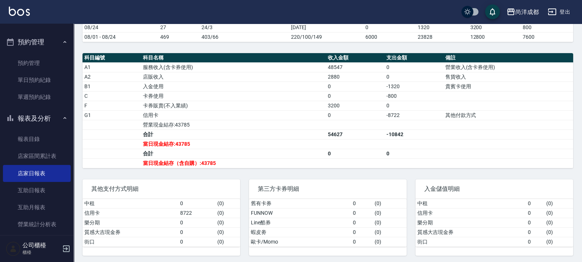
click at [3, 165] on link "店家日報表" at bounding box center [37, 173] width 68 height 17
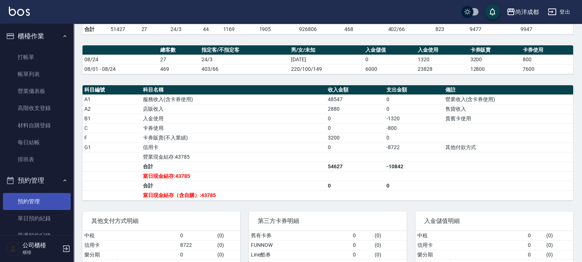
scroll to position [167, 0]
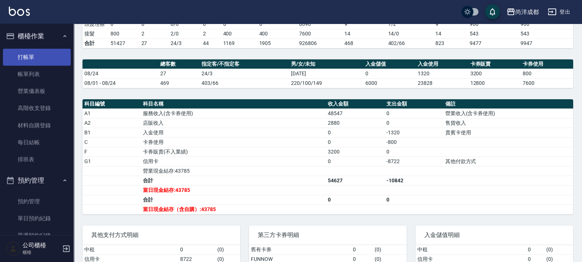
click at [33, 50] on link "打帳單" at bounding box center [37, 57] width 68 height 17
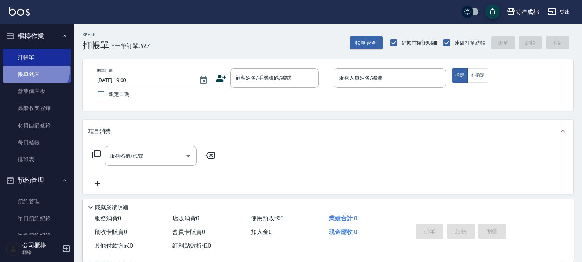
click at [29, 68] on link "帳單列表" at bounding box center [37, 74] width 68 height 17
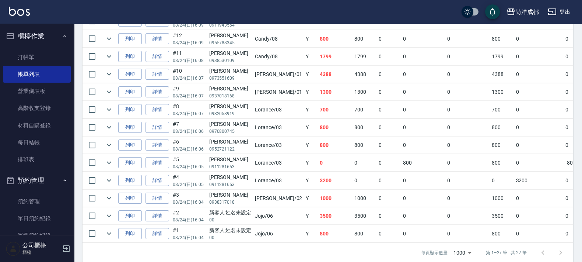
scroll to position [470, 0]
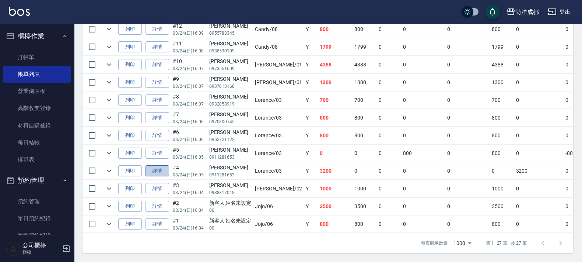
click at [156, 167] on link "詳情" at bounding box center [158, 170] width 24 height 11
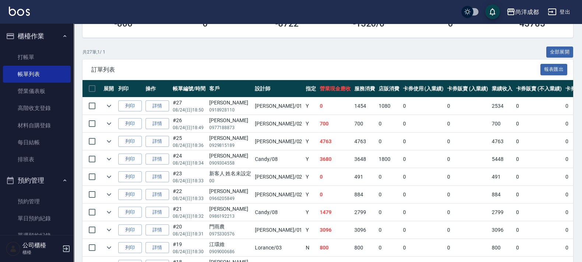
scroll to position [138, 0]
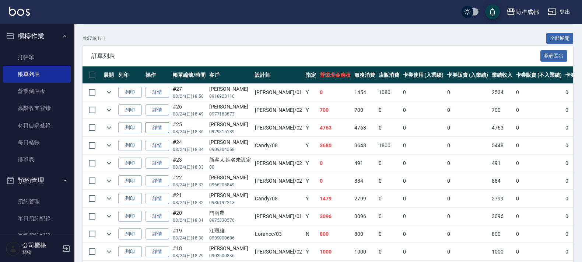
click at [159, 128] on link "詳情" at bounding box center [158, 127] width 24 height 11
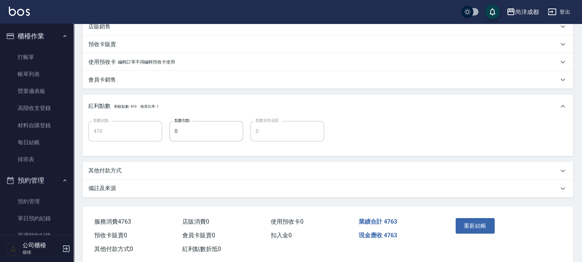
scroll to position [227, 0]
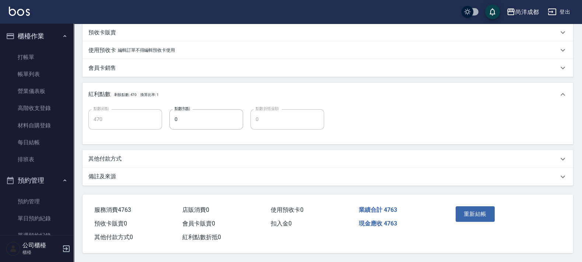
click at [125, 161] on div "其他付款方式" at bounding box center [328, 159] width 491 height 18
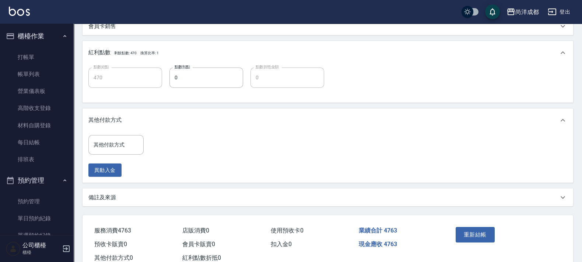
scroll to position [289, 0]
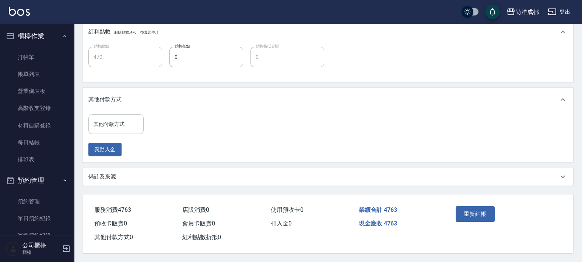
click at [129, 128] on div "其他付款方式" at bounding box center [115, 124] width 55 height 20
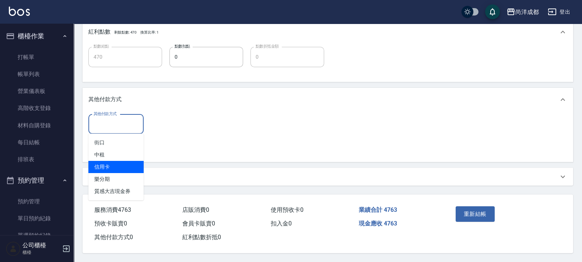
click at [126, 163] on span "信用卡" at bounding box center [115, 167] width 55 height 12
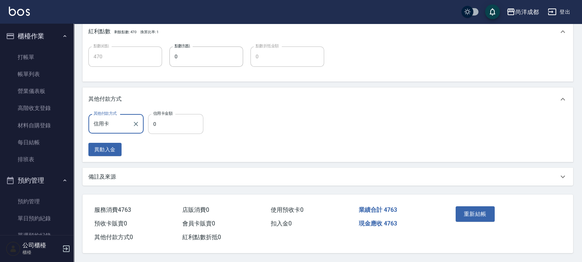
click at [186, 124] on input "0" at bounding box center [175, 124] width 55 height 20
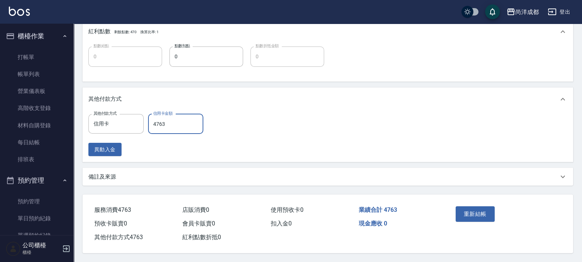
click at [476, 217] on button "重新結帳" at bounding box center [475, 213] width 39 height 15
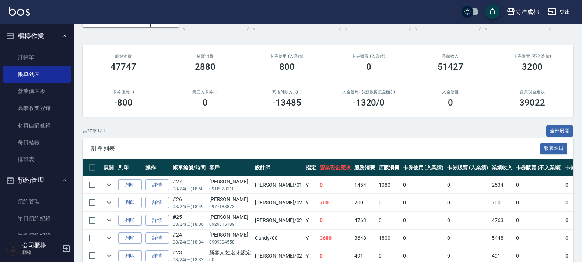
scroll to position [184, 0]
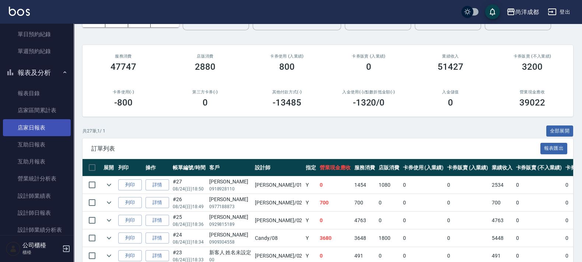
click at [42, 133] on link "店家日報表" at bounding box center [37, 127] width 68 height 17
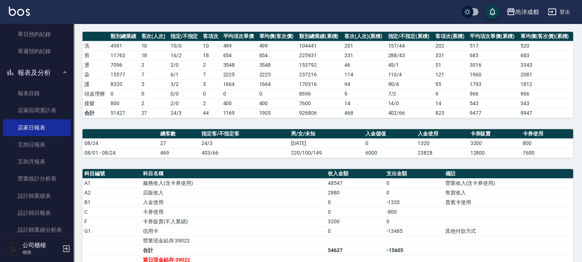
scroll to position [184, 0]
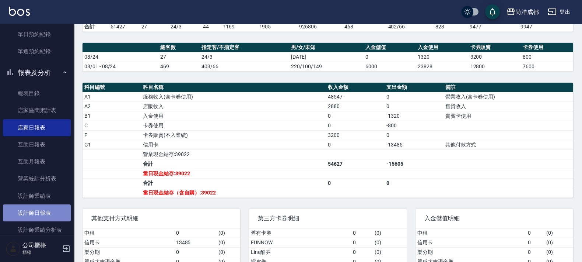
click at [46, 217] on link "設計師日報表" at bounding box center [37, 212] width 68 height 17
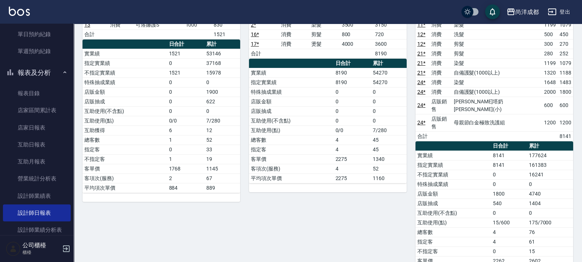
scroll to position [446, 0]
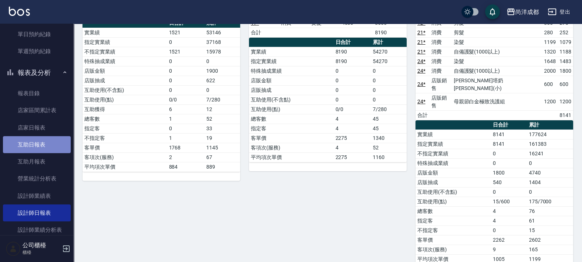
click at [49, 139] on link "互助日報表" at bounding box center [37, 144] width 68 height 17
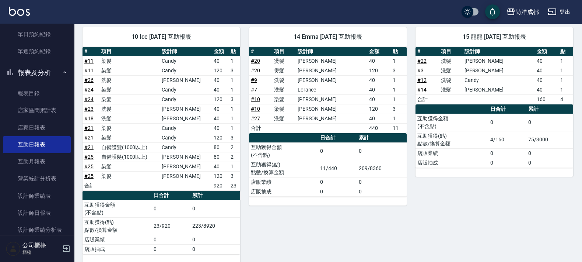
scroll to position [238, 0]
